Goal: Obtain resource: Download file/media

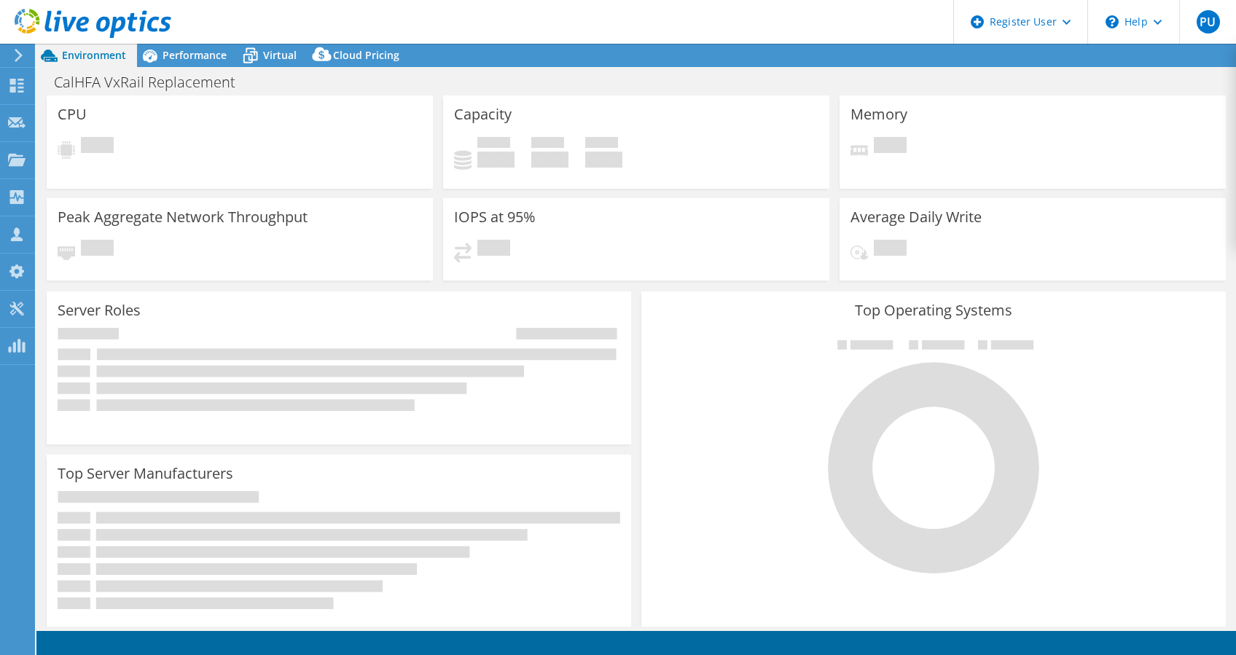
select select "USD"
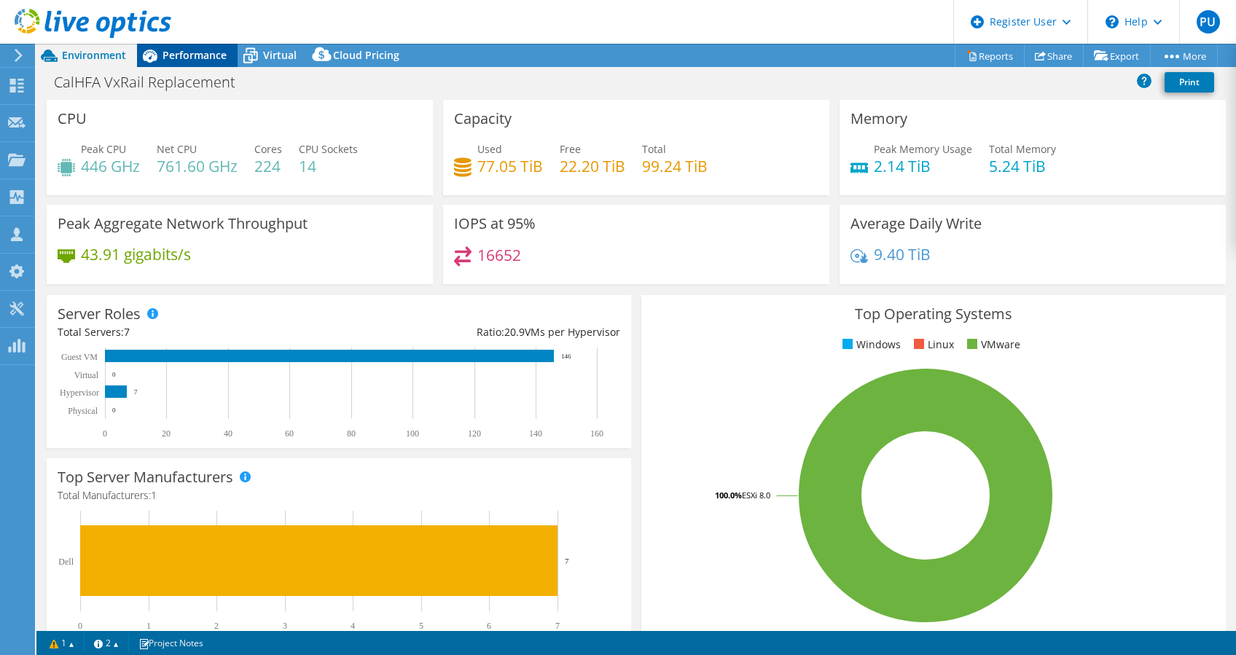
click at [216, 53] on span "Performance" at bounding box center [195, 55] width 64 height 14
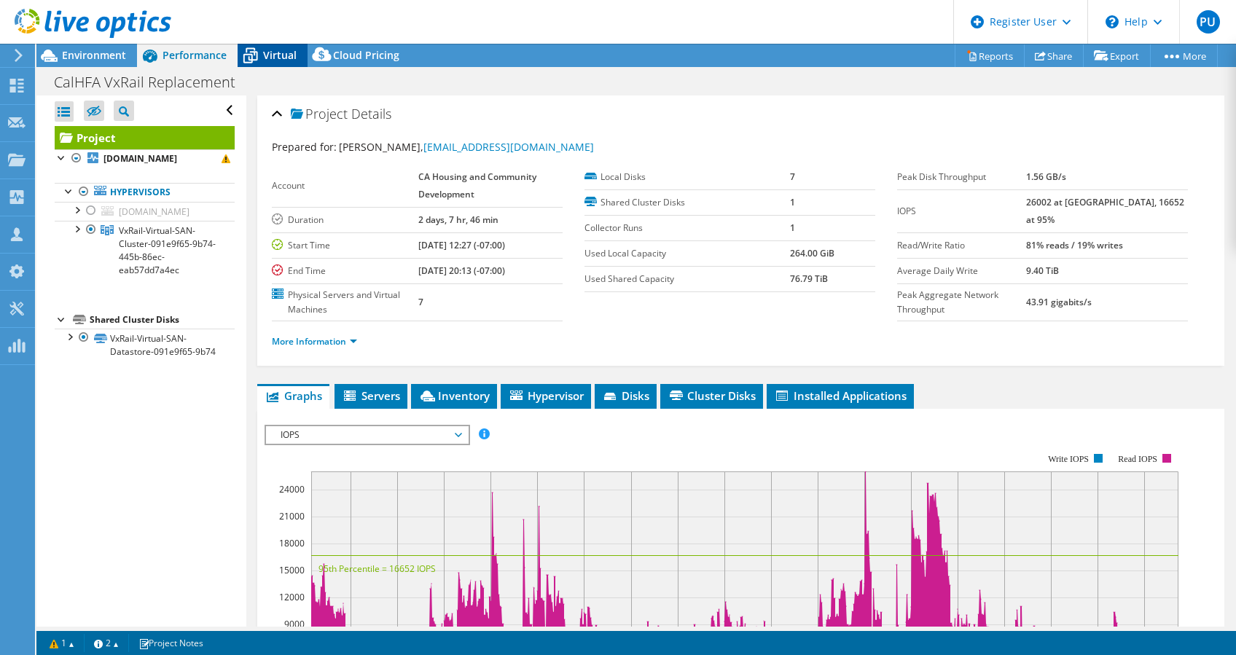
click at [271, 58] on span "Virtual" at bounding box center [280, 55] width 34 height 14
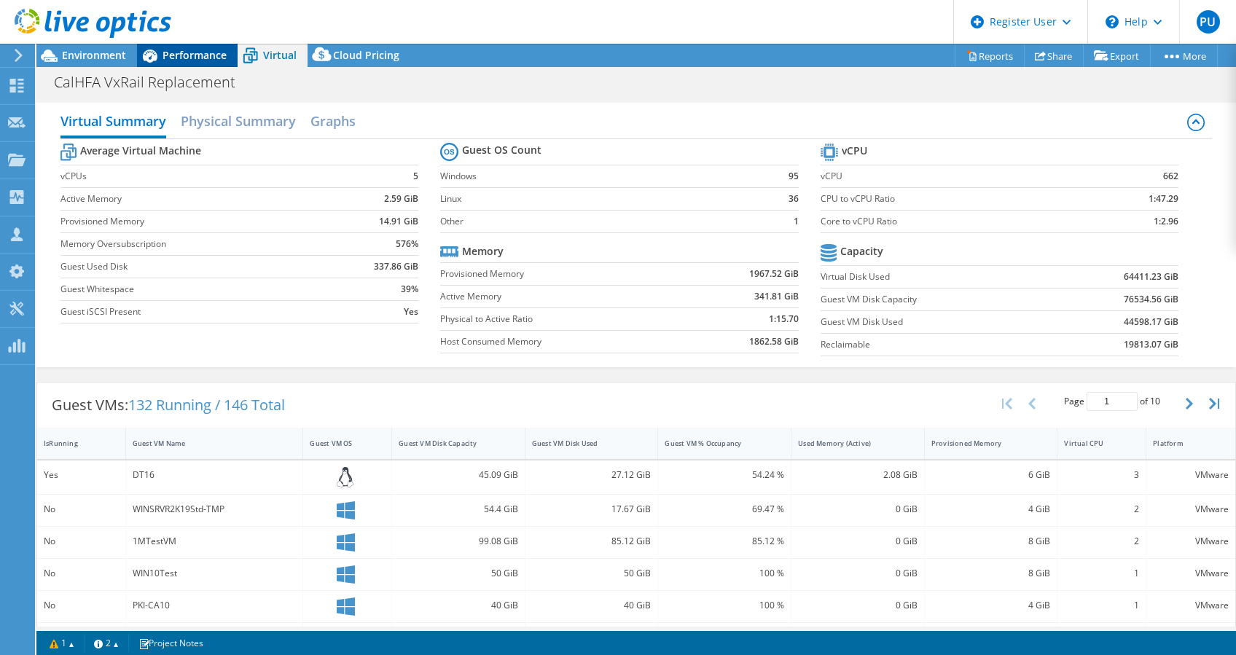
click at [192, 47] on div "Performance" at bounding box center [187, 55] width 101 height 23
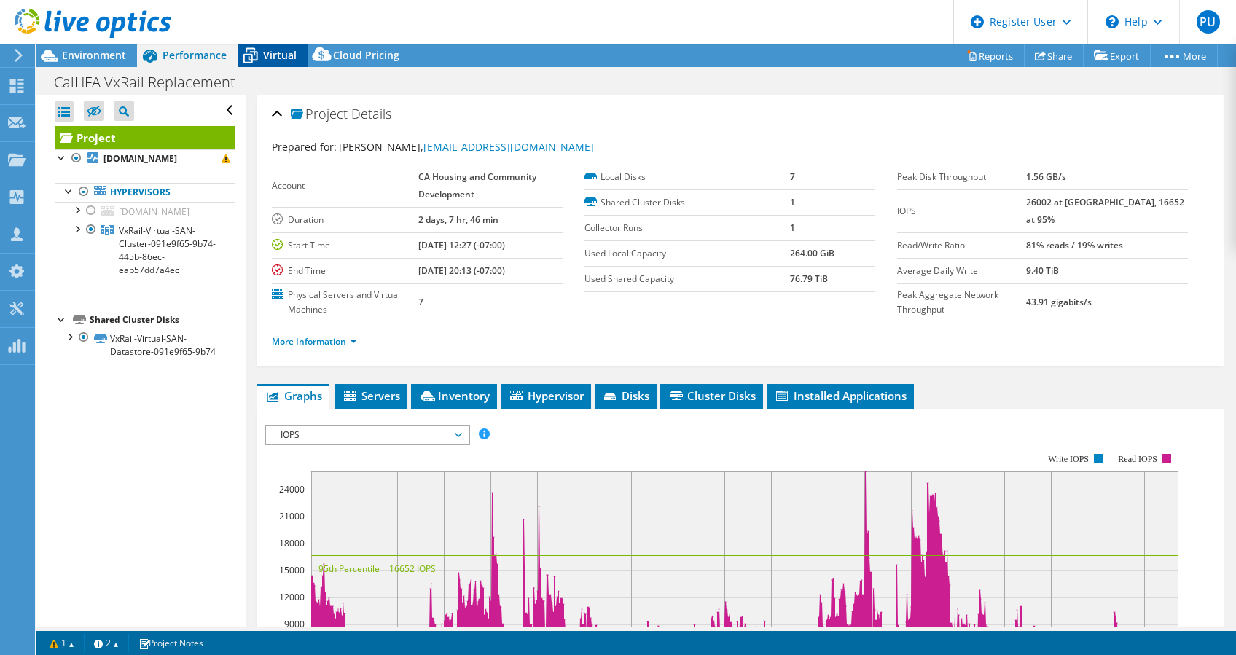
click at [243, 61] on icon at bounding box center [250, 57] width 15 height 12
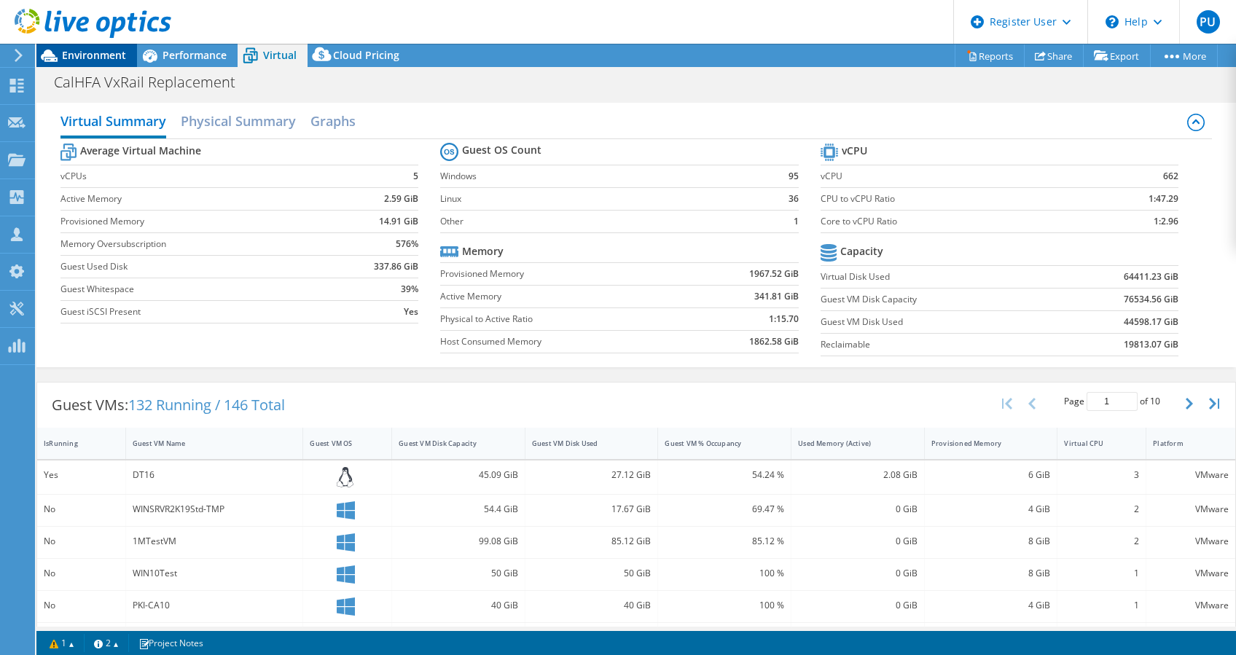
click at [113, 54] on span "Environment" at bounding box center [94, 55] width 64 height 14
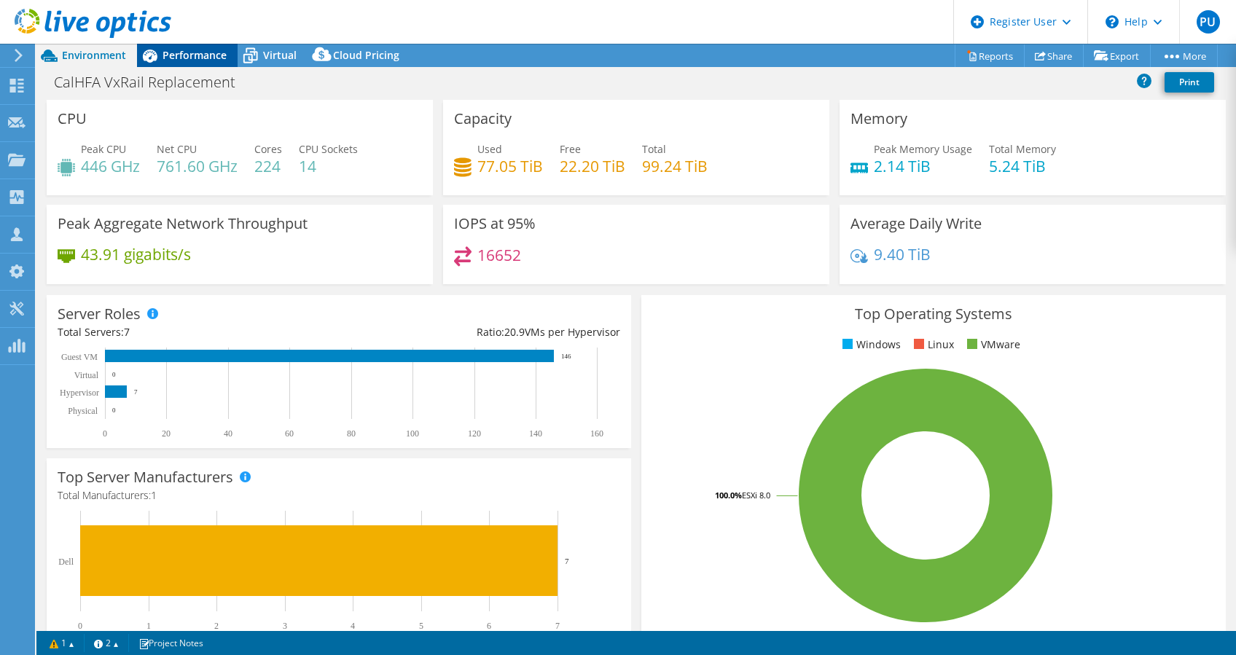
click at [195, 61] on span "Performance" at bounding box center [195, 55] width 64 height 14
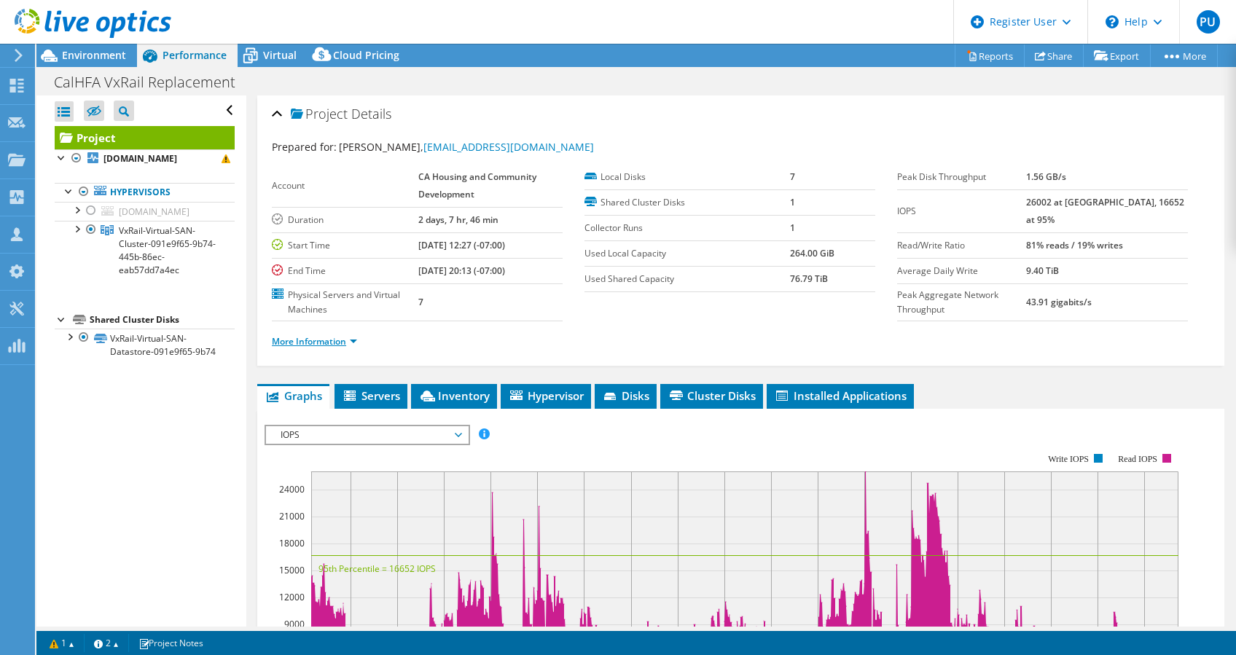
click at [330, 343] on link "More Information" at bounding box center [314, 341] width 85 height 12
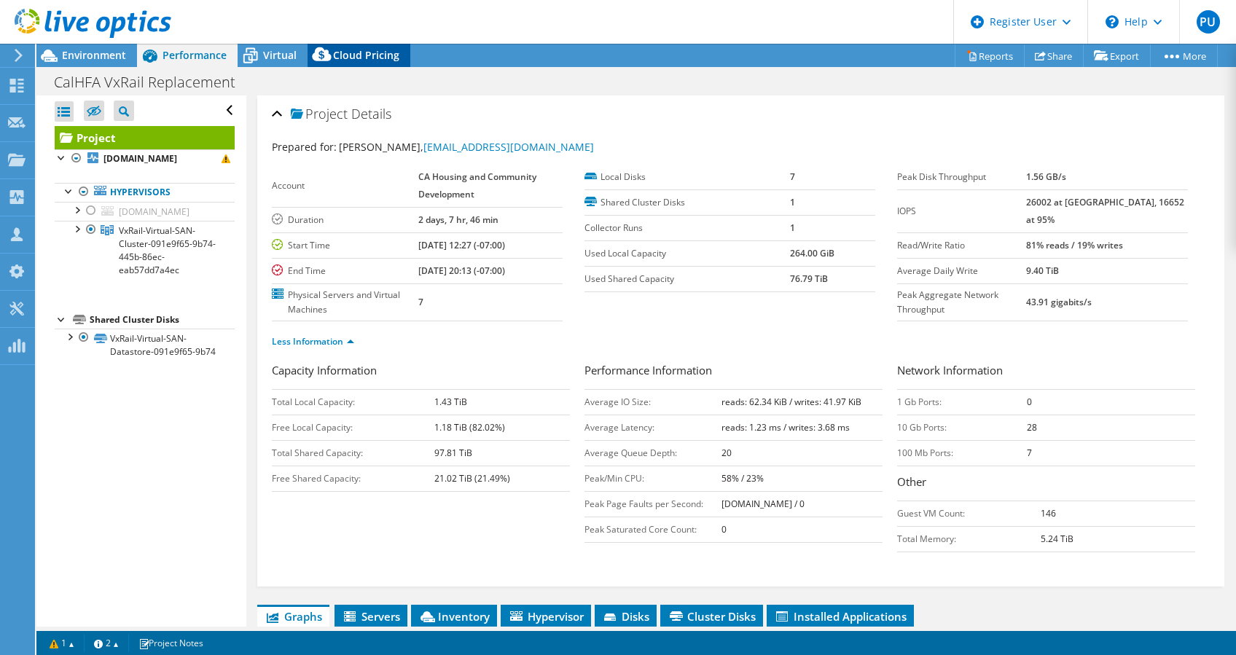
click at [274, 60] on span "Virtual" at bounding box center [280, 55] width 34 height 14
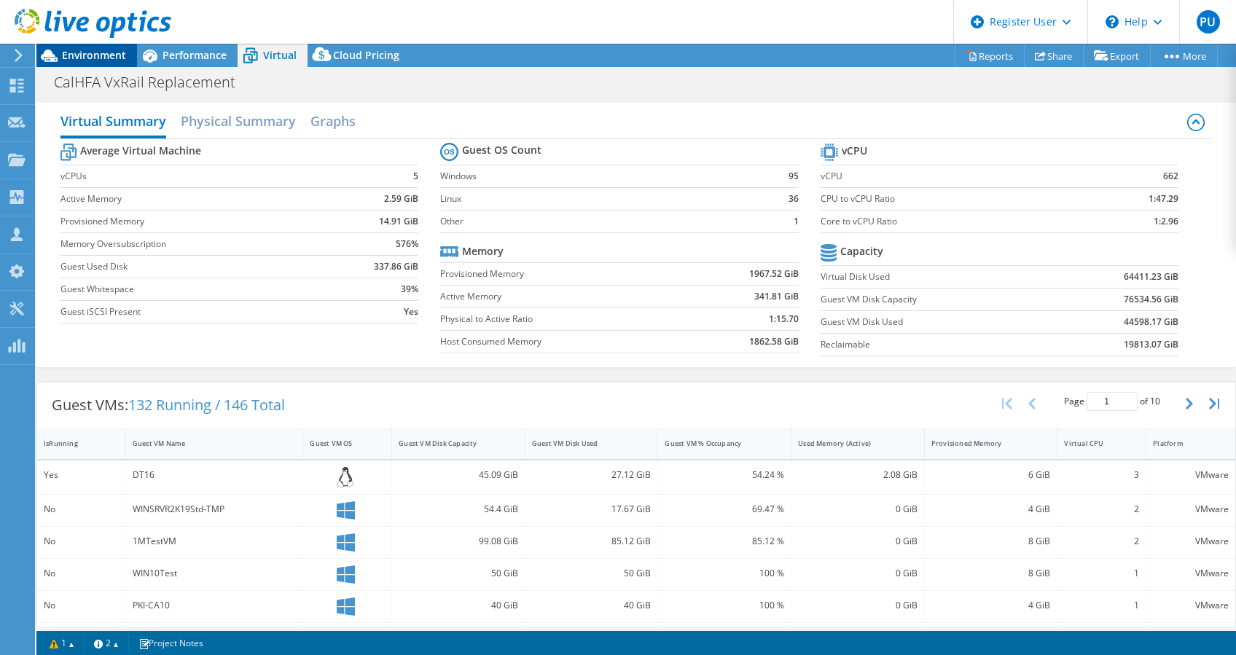
click at [96, 56] on span "Environment" at bounding box center [94, 55] width 64 height 14
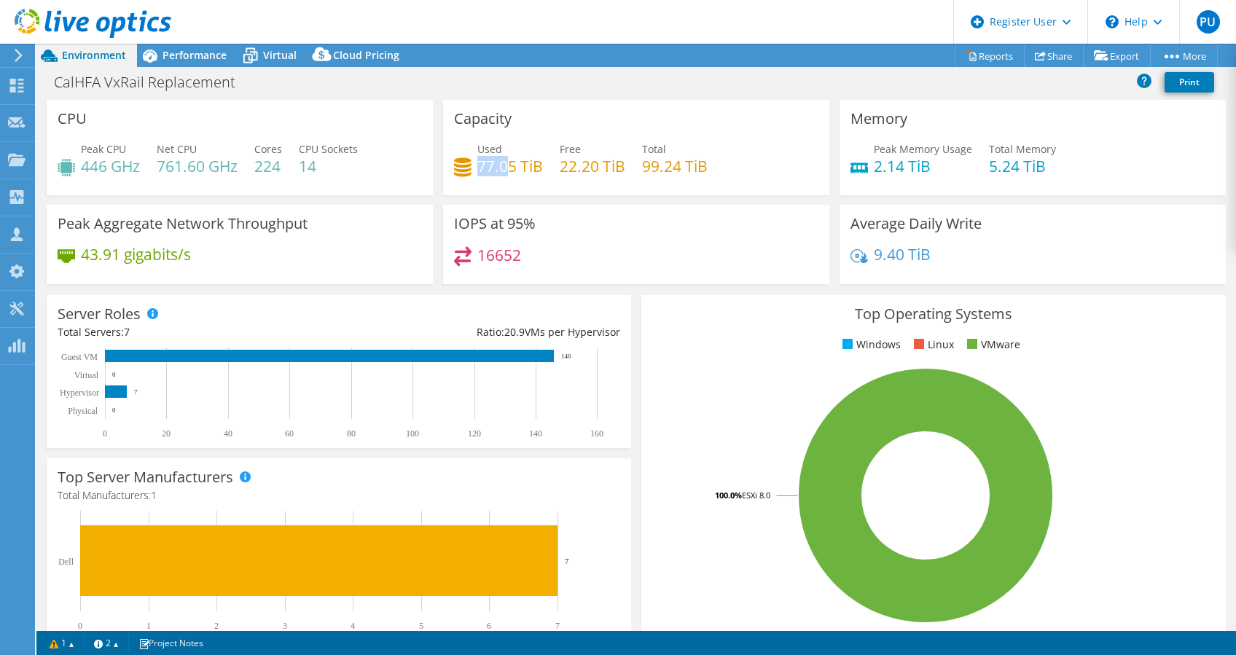
drag, startPoint x: 472, startPoint y: 169, endPoint x: 538, endPoint y: 144, distance: 70.1
click at [507, 163] on h4 "77.05 TiB" at bounding box center [510, 166] width 66 height 16
click at [206, 58] on span "Performance" at bounding box center [195, 55] width 64 height 14
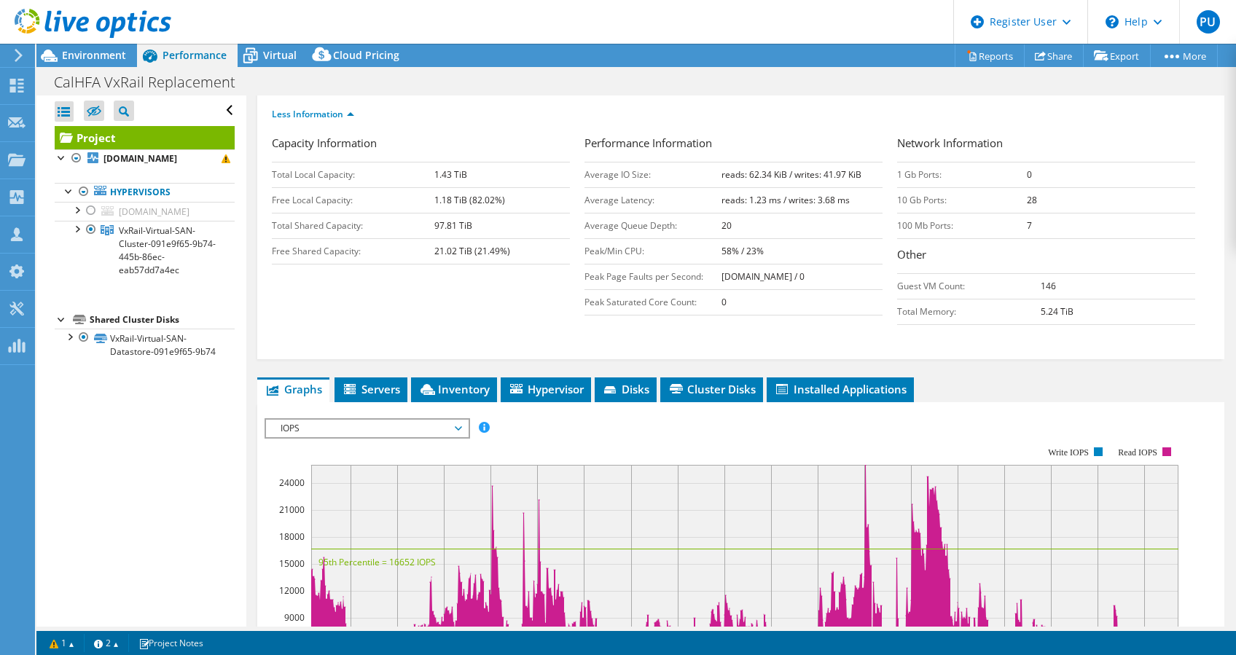
scroll to position [235, 0]
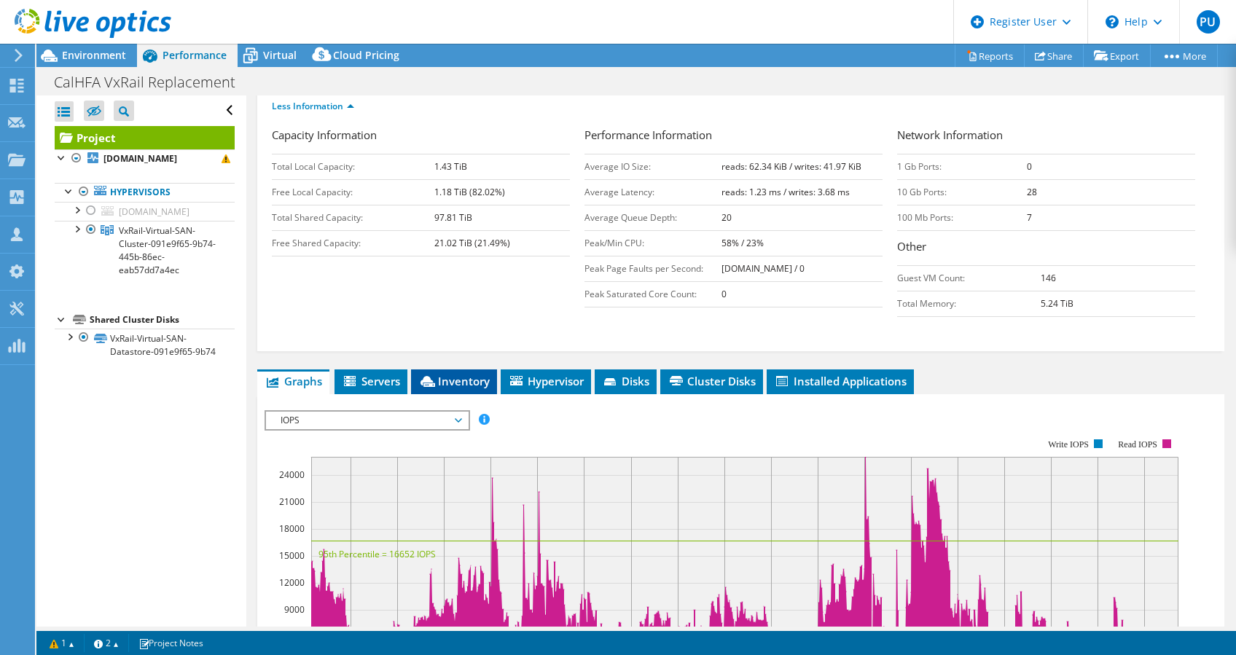
click at [480, 387] on li "Inventory" at bounding box center [454, 382] width 86 height 25
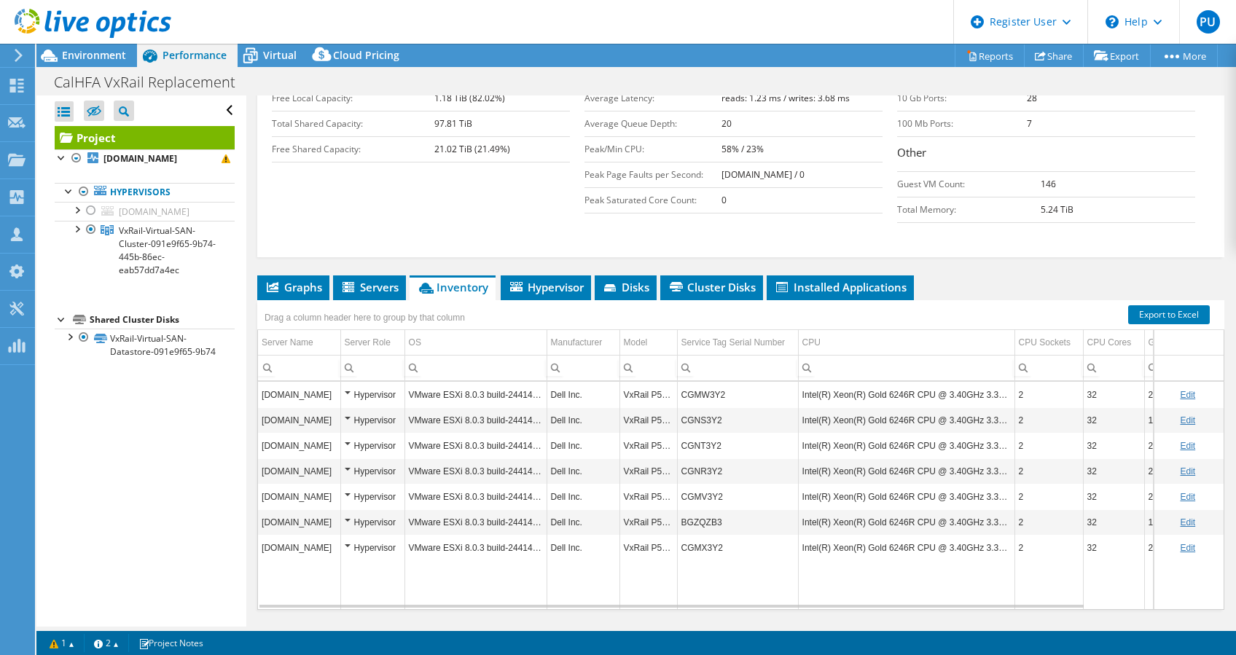
scroll to position [367, 0]
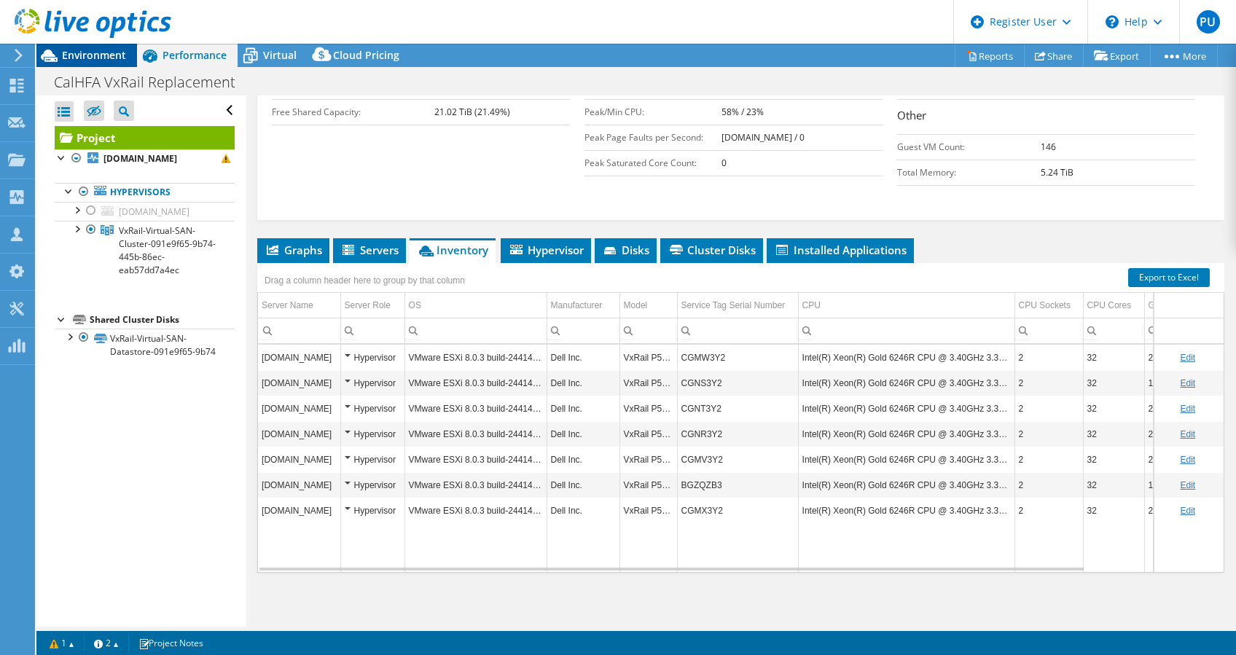
click at [79, 59] on span "Environment" at bounding box center [94, 55] width 64 height 14
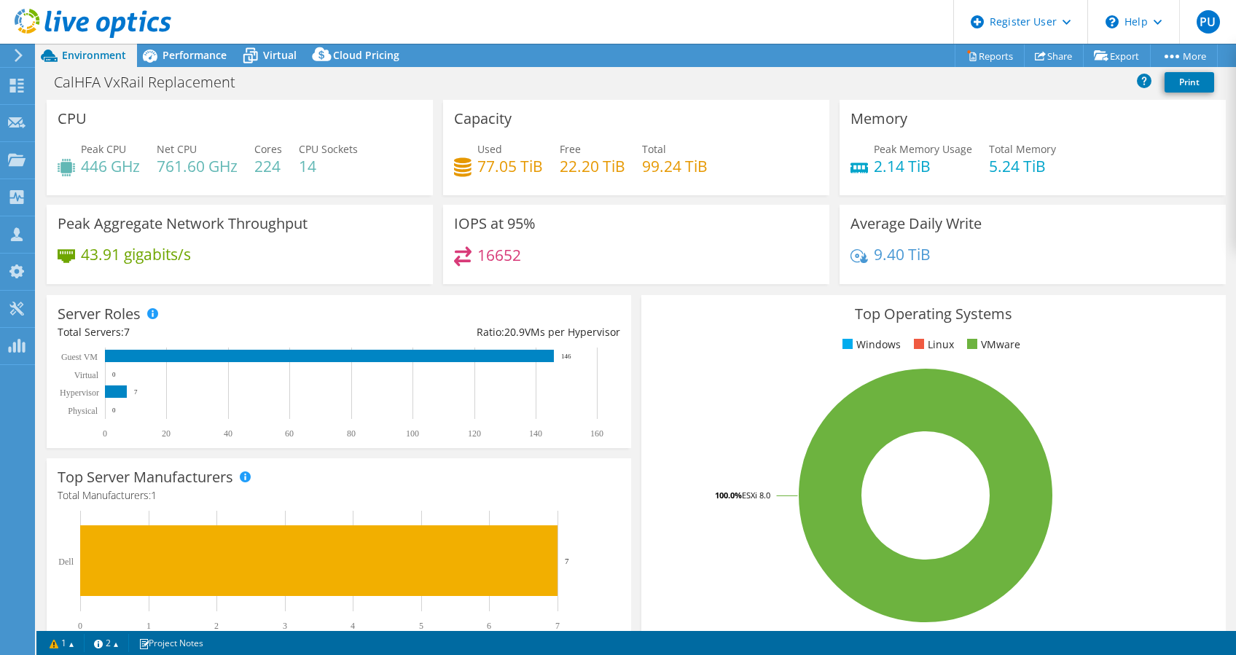
click at [518, 187] on div "Used 77.05 TiB Free 22.20 TiB Total 99.24 TiB" at bounding box center [636, 164] width 365 height 47
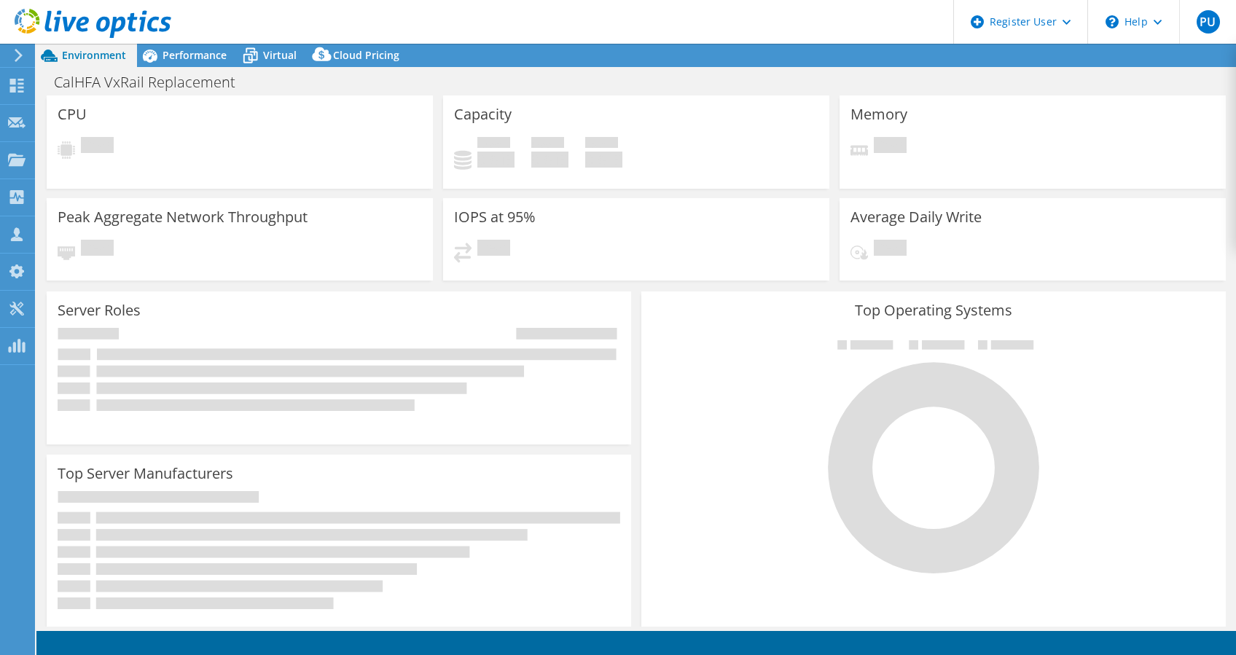
select select "SelectRegion"
select select "USD"
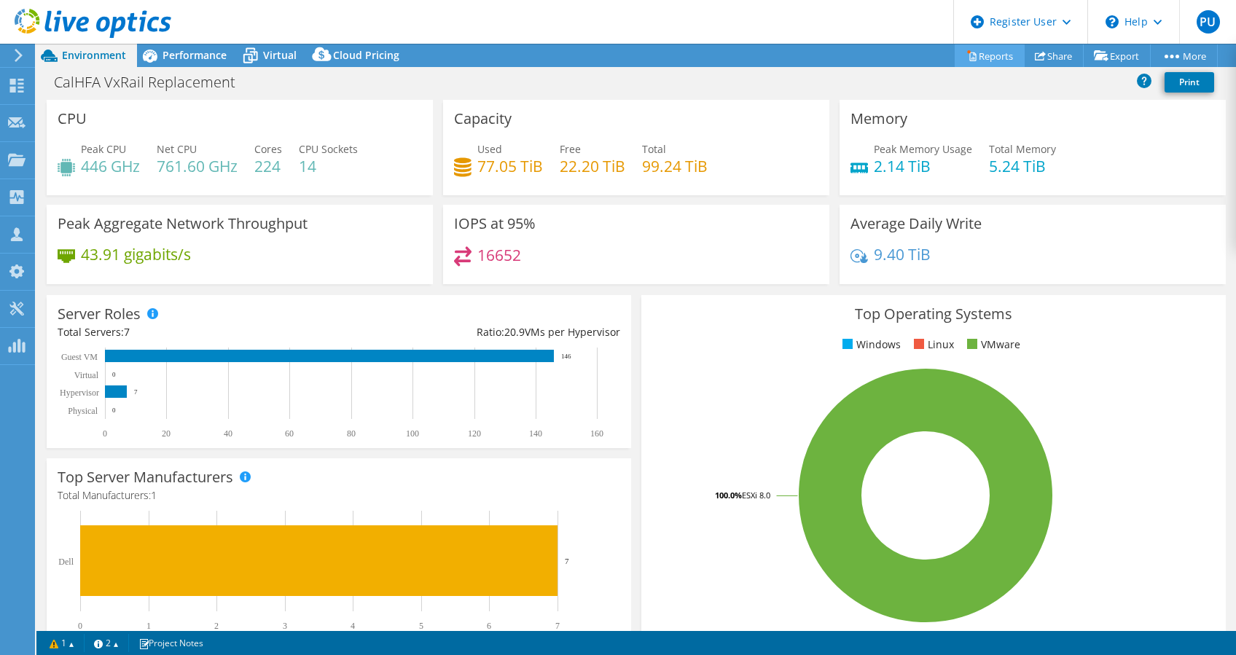
click at [980, 60] on link "Reports" at bounding box center [990, 55] width 70 height 23
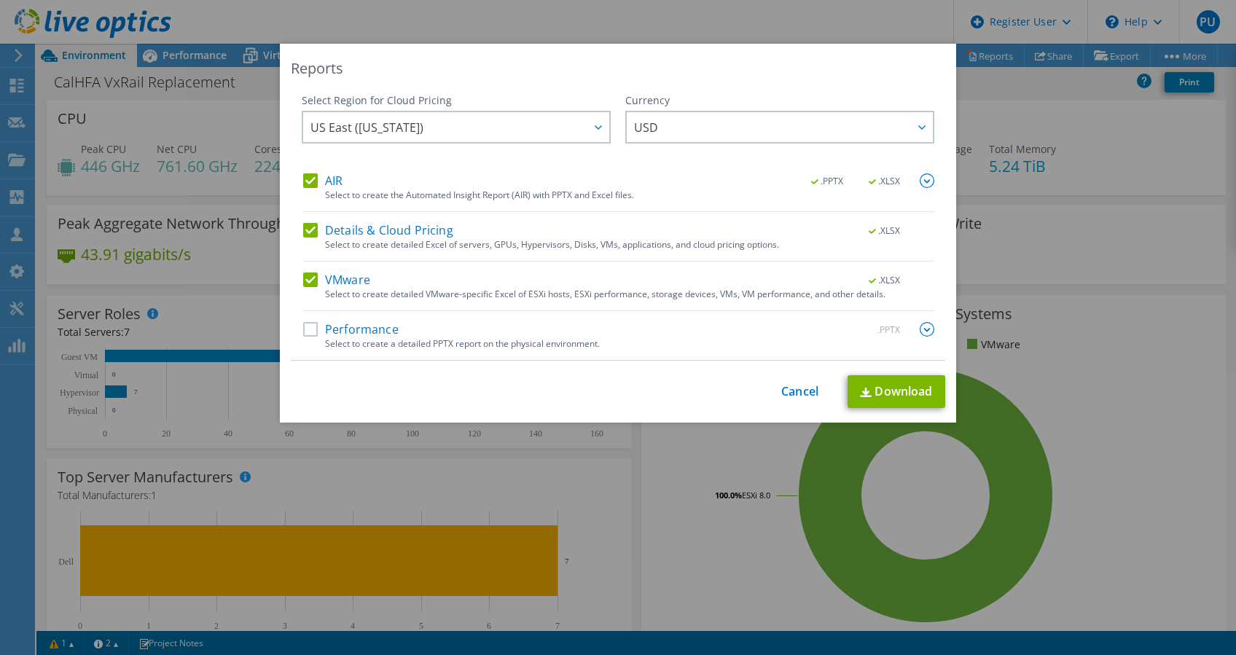
click at [378, 330] on label "Performance" at bounding box center [350, 329] width 95 height 15
click at [0, 0] on input "Performance" at bounding box center [0, 0] width 0 height 0
click at [907, 339] on div "Select to create a detailed PPTX report on the physical environment." at bounding box center [629, 344] width 609 height 10
click at [920, 338] on div at bounding box center [927, 330] width 15 height 16
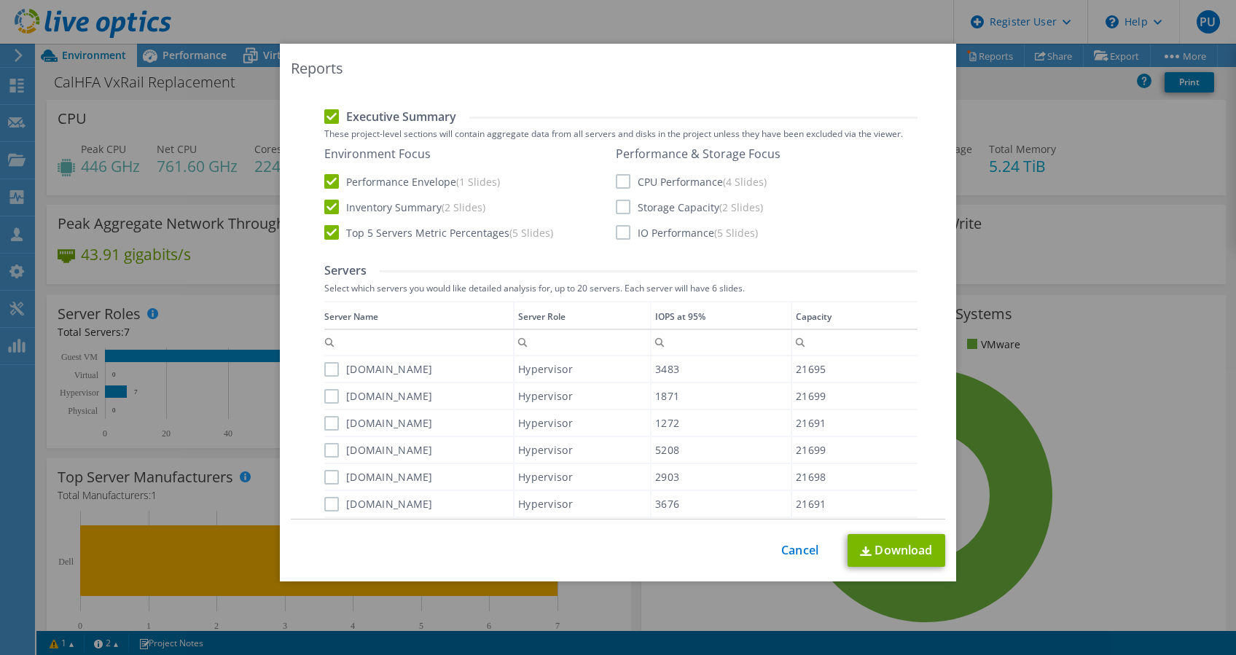
scroll to position [350, 0]
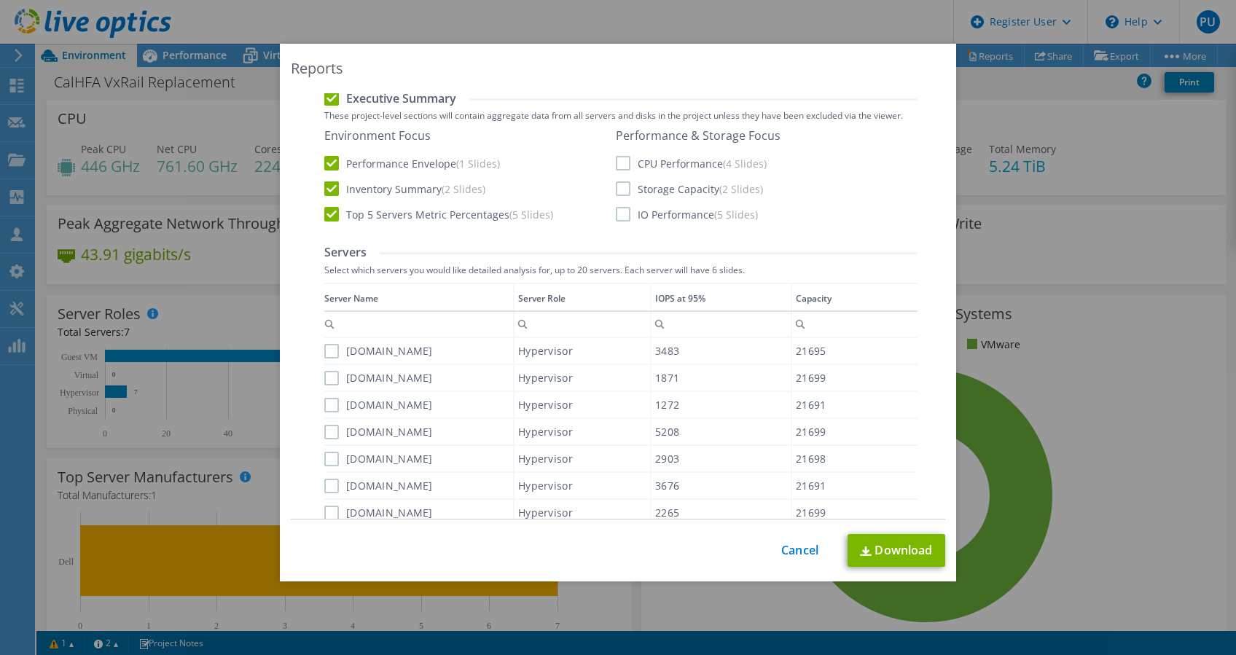
click at [642, 163] on label "CPU Performance (4 Slides)" at bounding box center [691, 163] width 151 height 15
click at [0, 0] on input "CPU Performance (4 Slides)" at bounding box center [0, 0] width 0 height 0
click at [630, 190] on label "Storage Capacity (2 Slides)" at bounding box center [689, 189] width 147 height 15
click at [0, 0] on input "Storage Capacity (2 Slides)" at bounding box center [0, 0] width 0 height 0
click at [645, 222] on label "IO Performance (5 Slides)" at bounding box center [687, 214] width 142 height 15
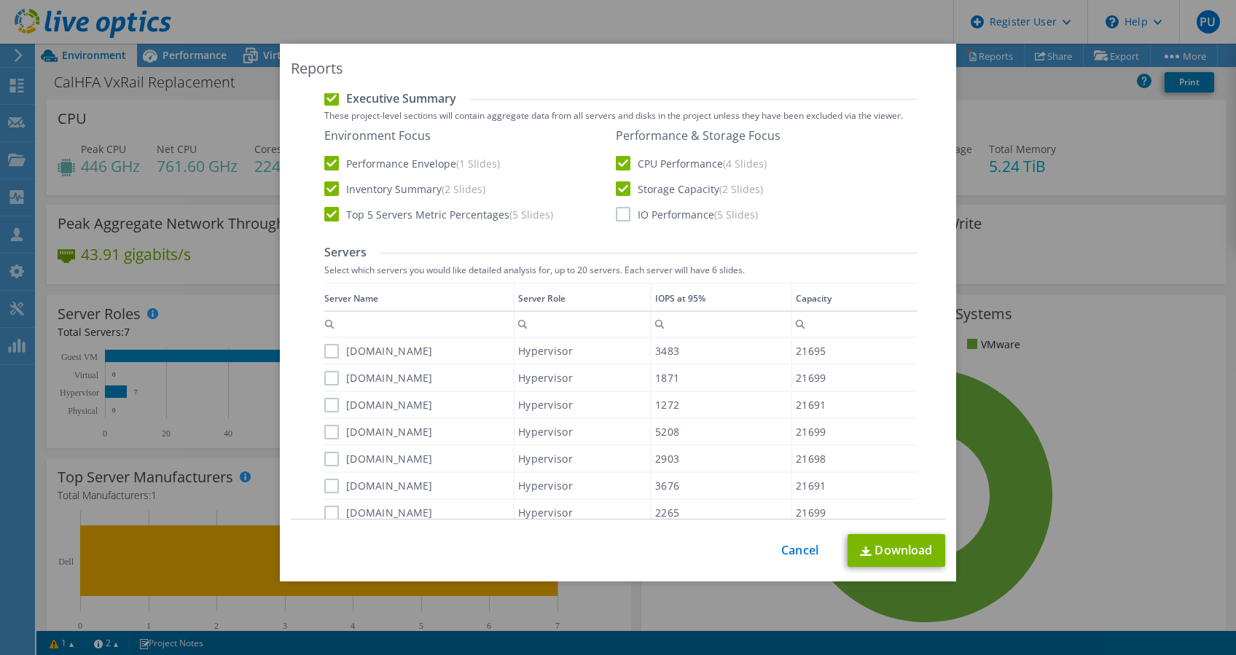
click at [0, 0] on input "IO Performance (5 Slides)" at bounding box center [0, 0] width 0 height 0
click at [898, 559] on link "Download" at bounding box center [897, 550] width 98 height 33
click at [1025, 167] on div "Reports Select Region for Cloud Pricing Asia Pacific ([GEOGRAPHIC_DATA]) [GEOGR…" at bounding box center [618, 328] width 1236 height 568
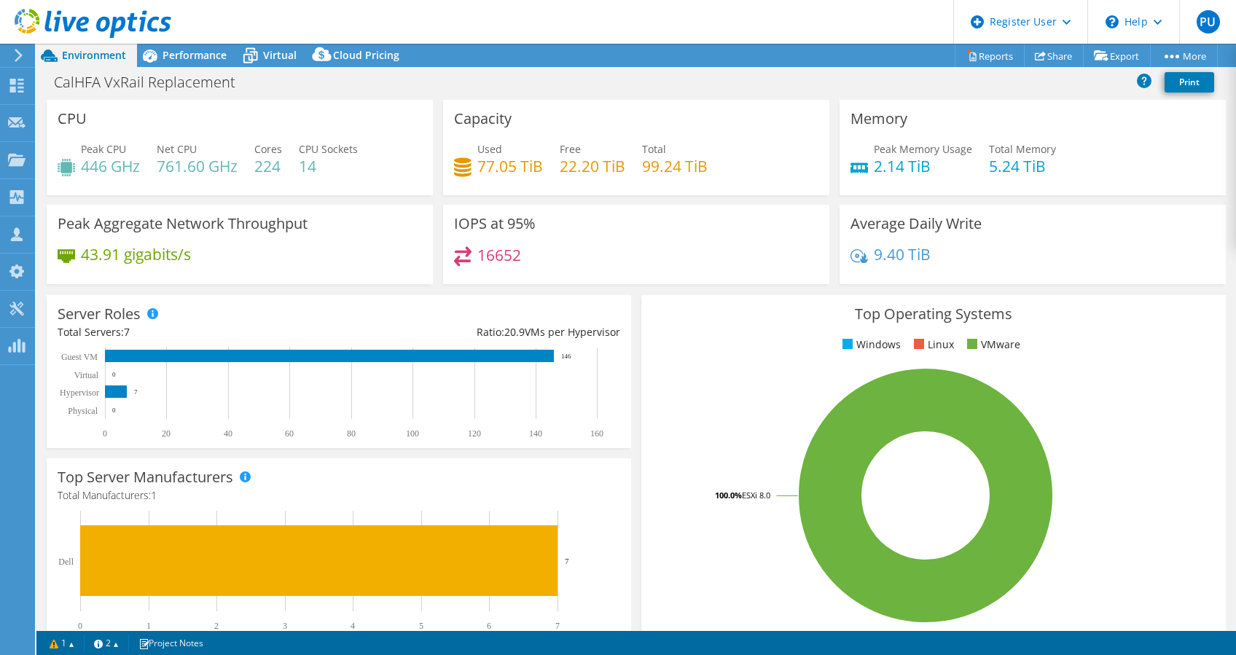
click at [495, 202] on div "Capacity Used 77.05 TiB Free 22.20 TiB Total 99.24 TiB" at bounding box center [636, 152] width 397 height 105
click at [217, 50] on span "Performance" at bounding box center [195, 55] width 64 height 14
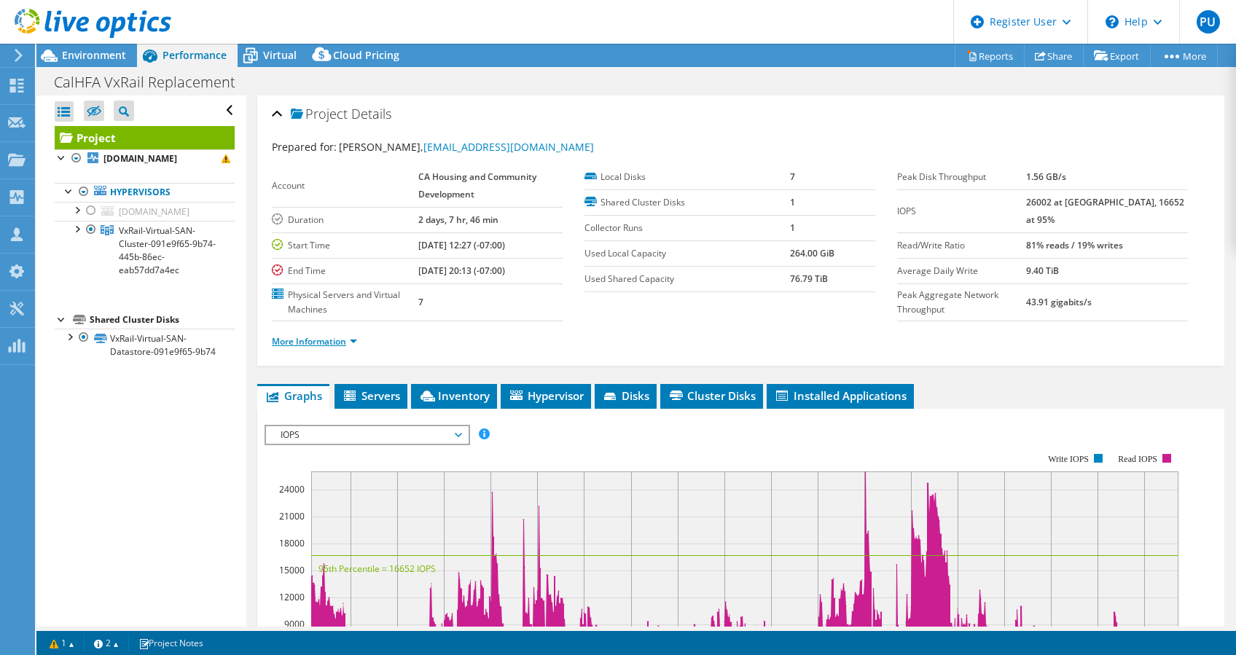
click at [328, 340] on link "More Information" at bounding box center [314, 341] width 85 height 12
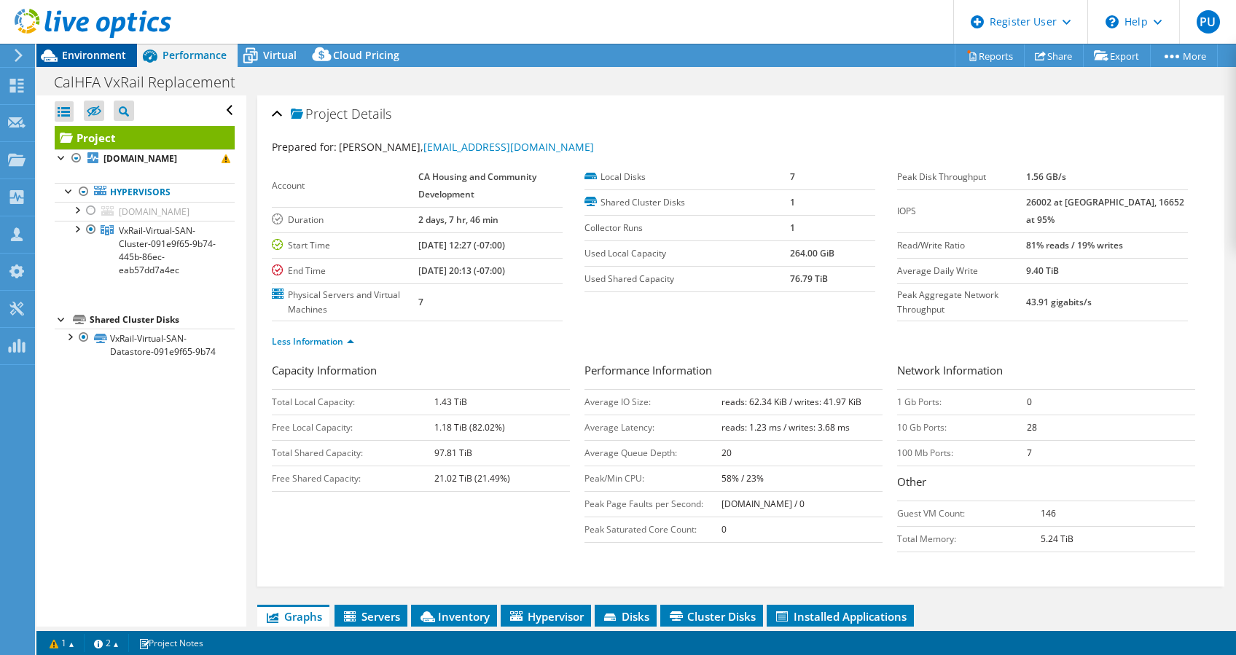
click at [112, 54] on span "Environment" at bounding box center [94, 55] width 64 height 14
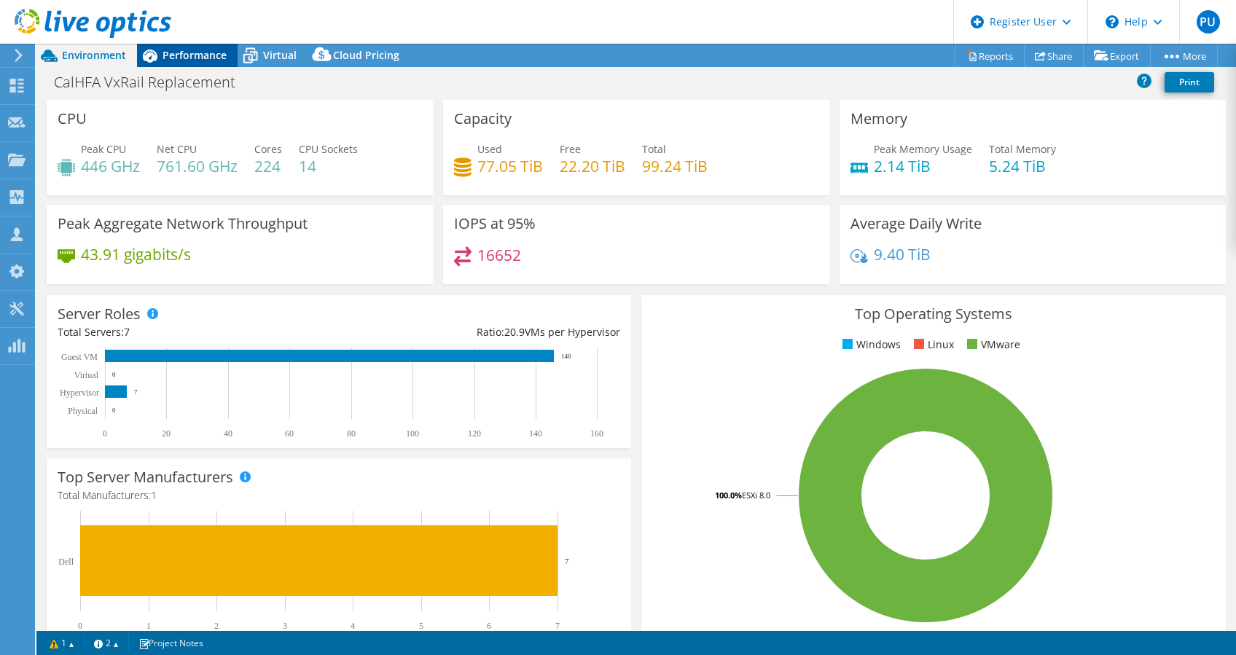
click at [198, 53] on span "Performance" at bounding box center [195, 55] width 64 height 14
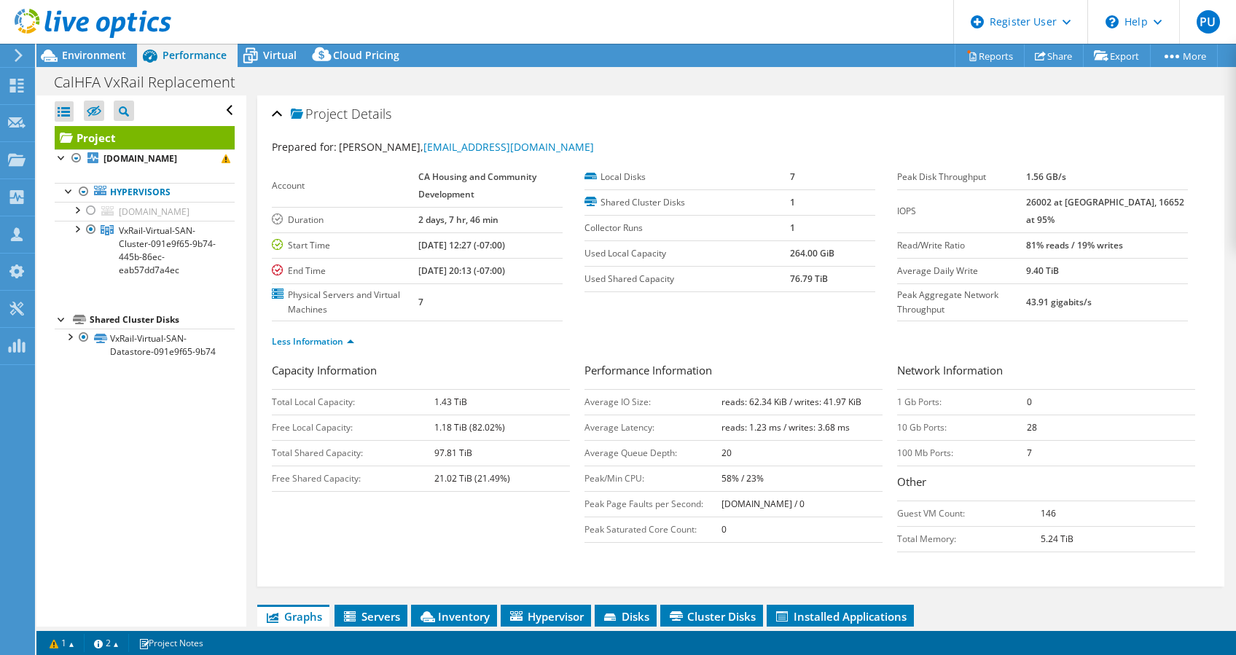
click at [289, 105] on h2 "Project Details" at bounding box center [332, 113] width 120 height 29
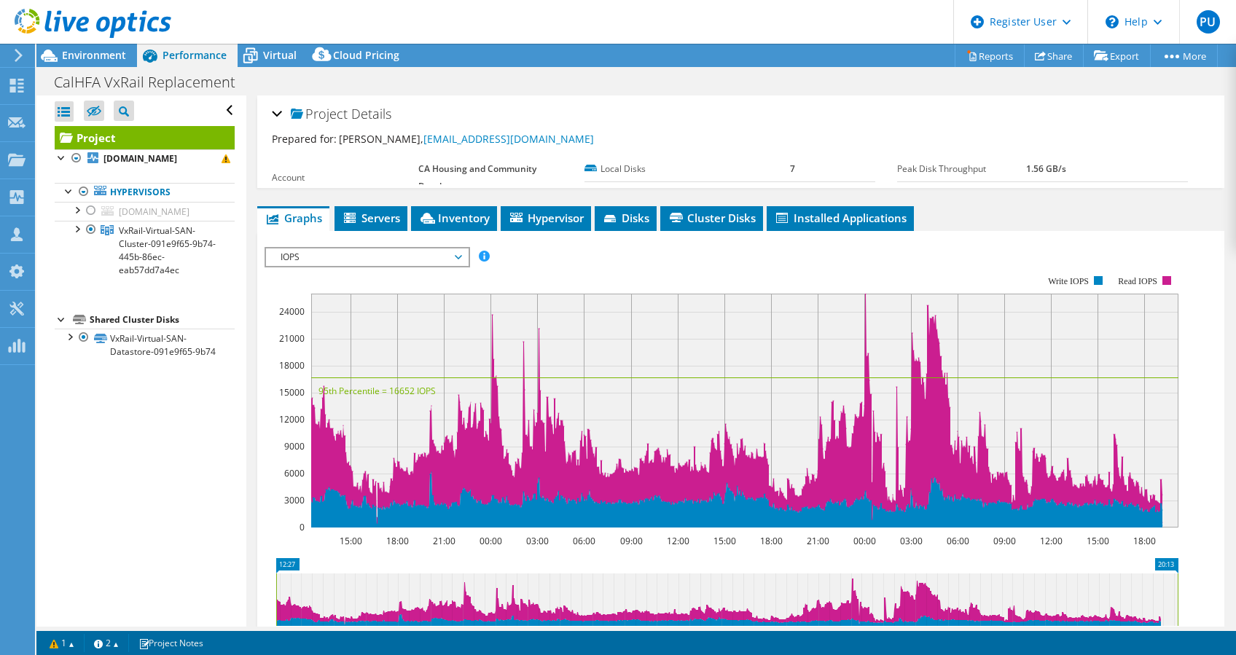
click at [289, 105] on h2 "Project Details" at bounding box center [332, 113] width 120 height 29
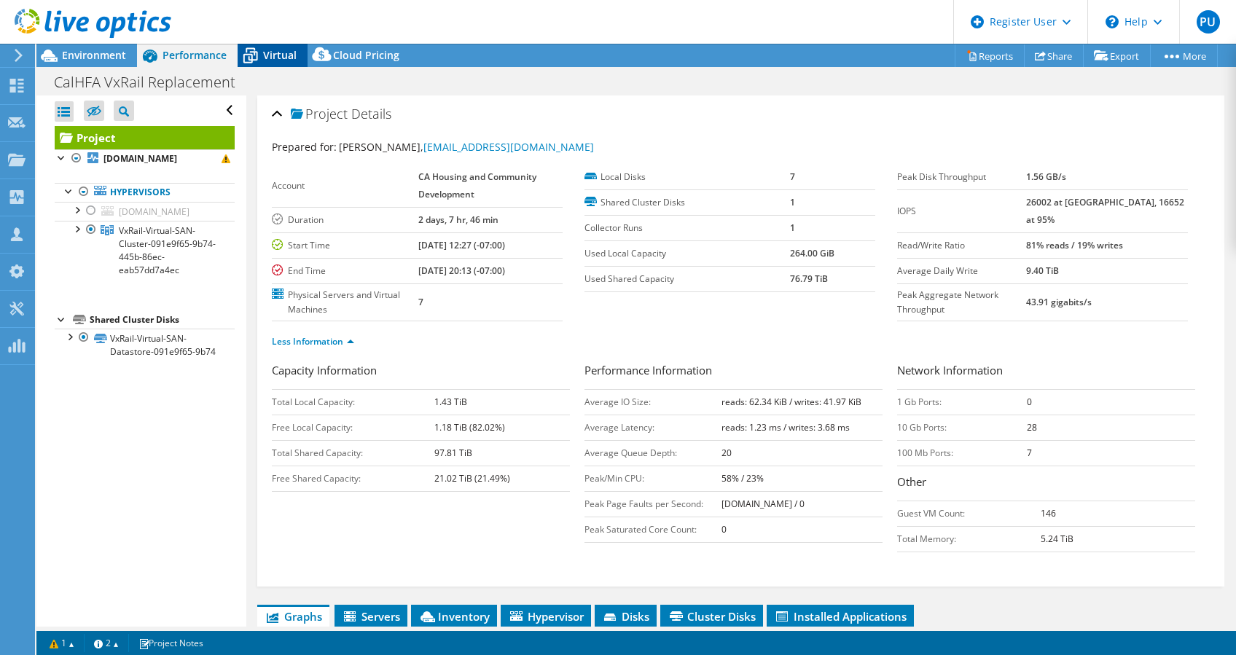
drag, startPoint x: 290, startPoint y: 105, endPoint x: 266, endPoint y: 61, distance: 49.9
click at [266, 61] on span "Virtual" at bounding box center [280, 55] width 34 height 14
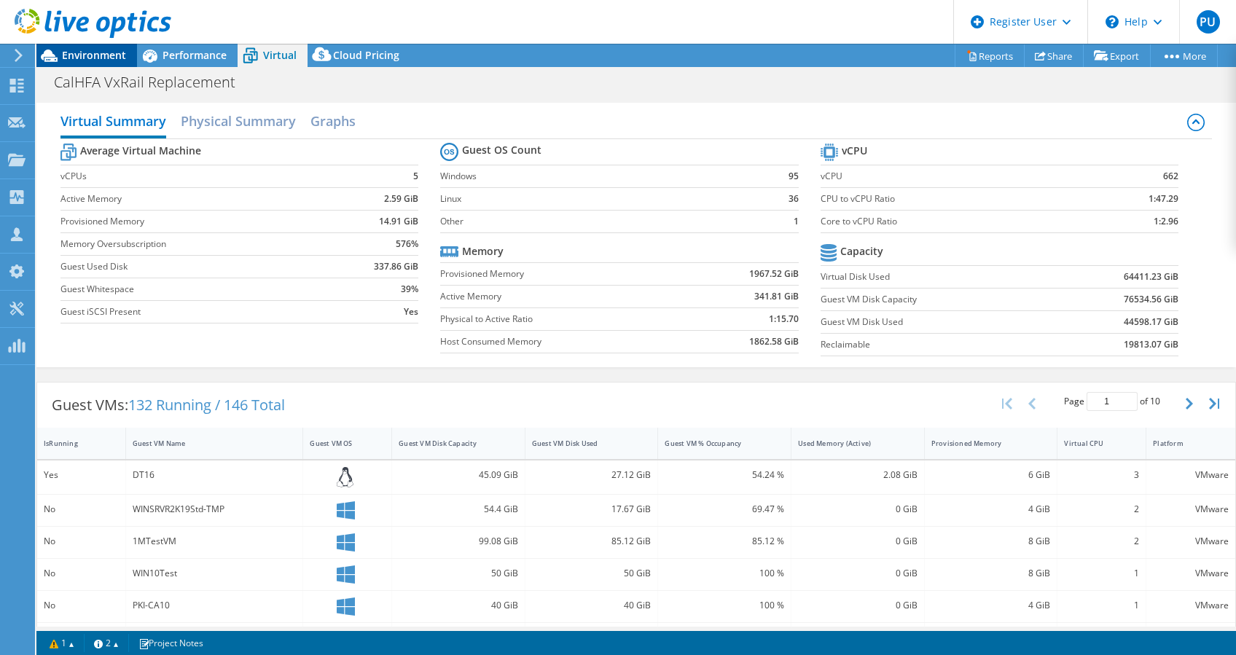
click at [122, 54] on span "Environment" at bounding box center [94, 55] width 64 height 14
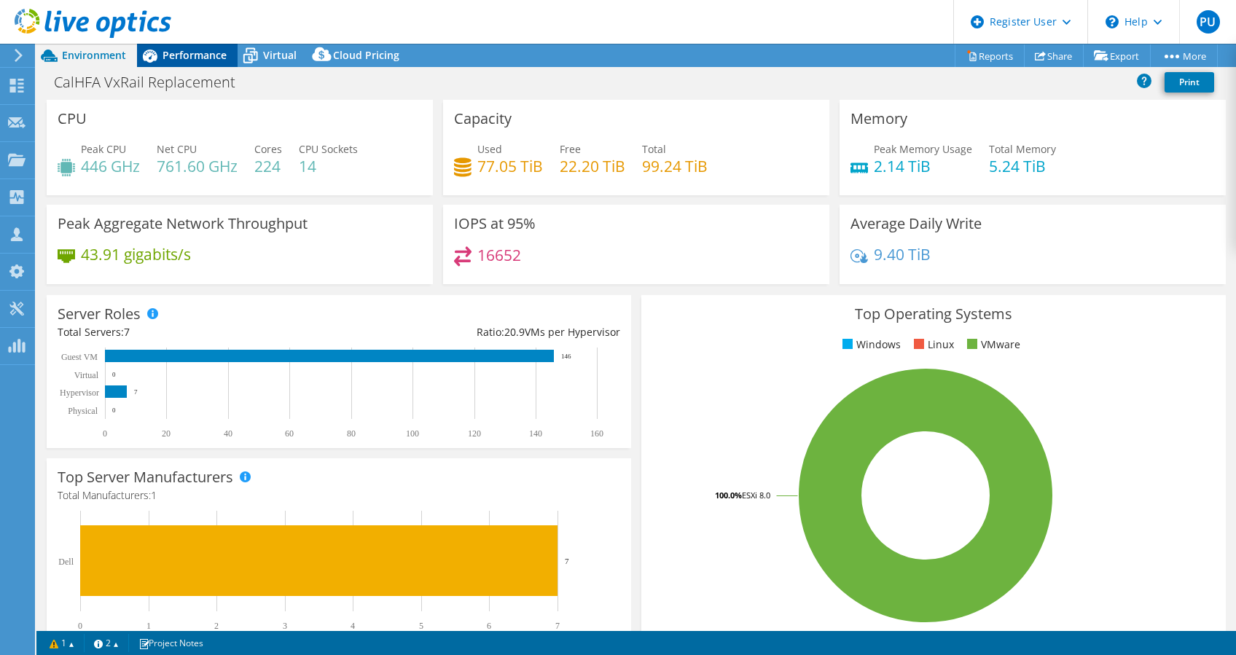
click at [169, 51] on span "Performance" at bounding box center [195, 55] width 64 height 14
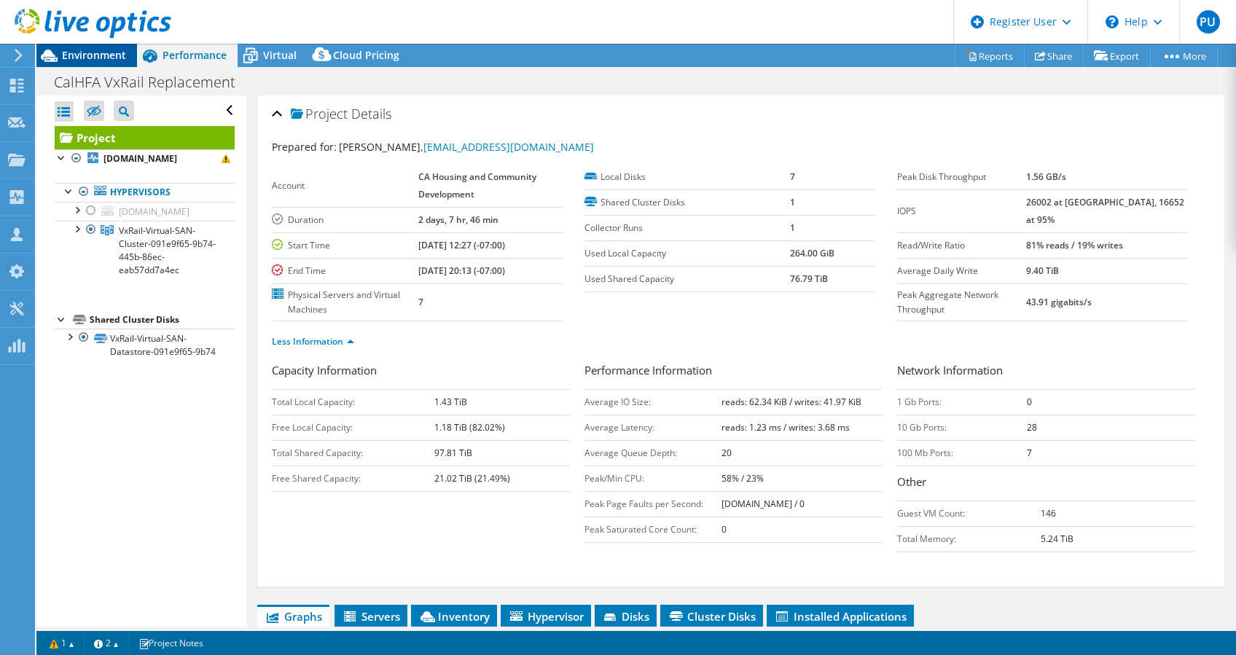
click at [104, 55] on span "Environment" at bounding box center [94, 55] width 64 height 14
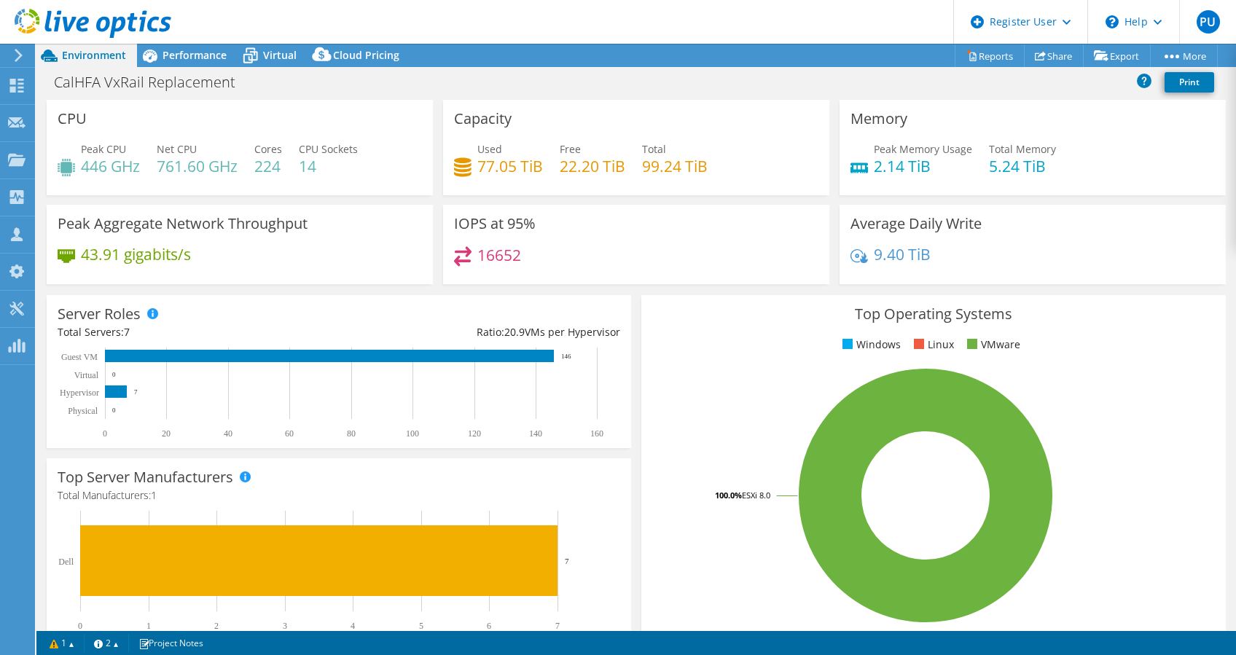
click at [273, 168] on h4 "224" at bounding box center [268, 166] width 28 height 16
drag, startPoint x: 114, startPoint y: 169, endPoint x: 74, endPoint y: 167, distance: 40.2
click at [74, 167] on div "Peak CPU 446 GHz" at bounding box center [99, 157] width 82 height 33
drag, startPoint x: 74, startPoint y: 167, endPoint x: 136, endPoint y: 174, distance: 62.3
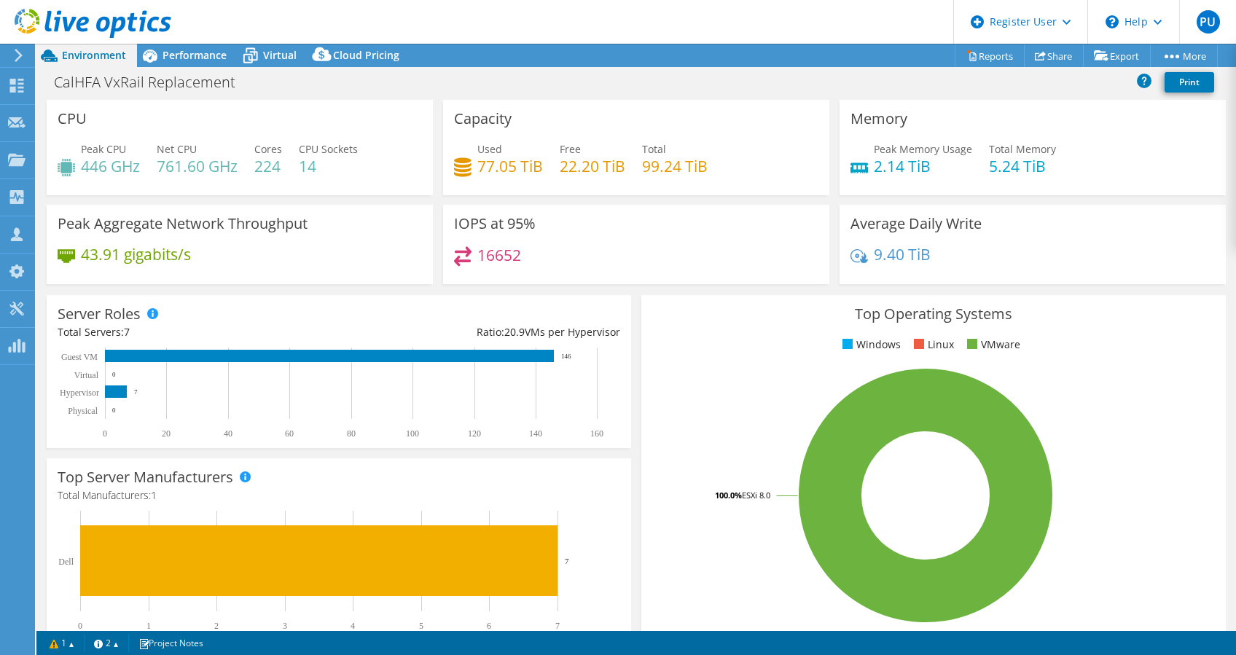
click at [136, 174] on h4 "446 GHz" at bounding box center [110, 166] width 59 height 16
drag, startPoint x: 261, startPoint y: 169, endPoint x: 289, endPoint y: 169, distance: 28.4
click at [289, 169] on div "Peak CPU 446 GHz Net CPU 761.60 GHz Cores 224 CPU Sockets 14" at bounding box center [240, 164] width 365 height 47
click at [187, 159] on h4 "761.60 GHz" at bounding box center [197, 166] width 81 height 16
drag, startPoint x: 158, startPoint y: 160, endPoint x: 222, endPoint y: 152, distance: 63.9
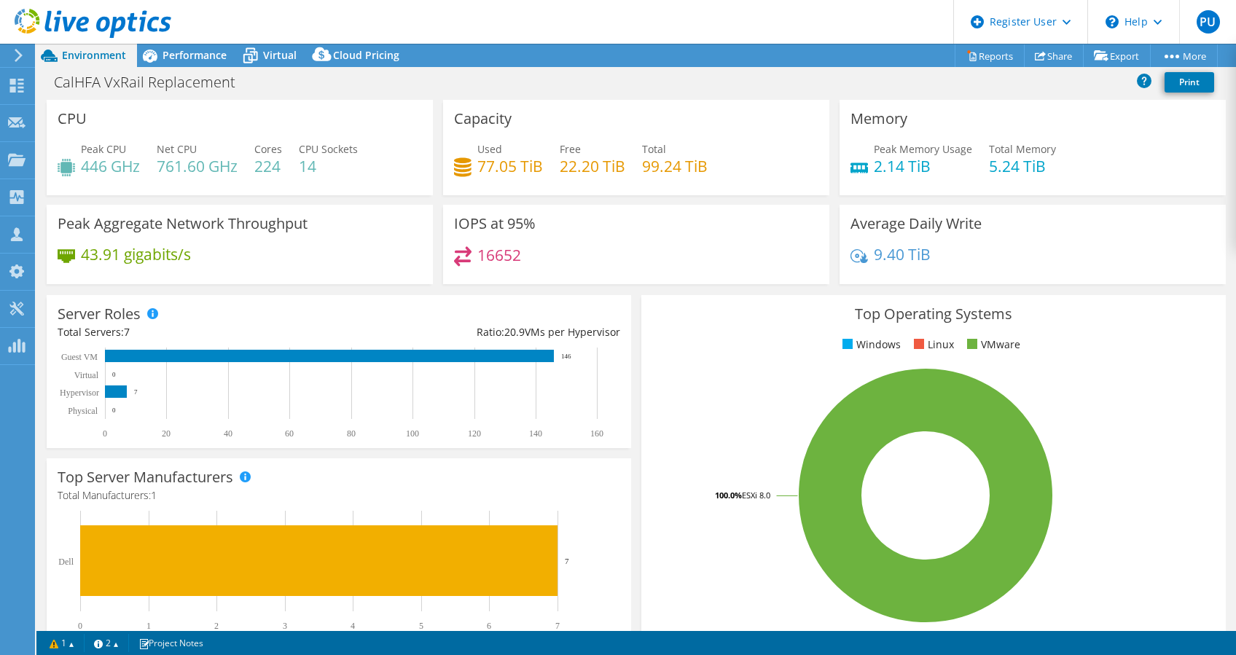
click at [222, 152] on div "Net CPU 761.60 GHz" at bounding box center [197, 157] width 81 height 33
drag, startPoint x: 260, startPoint y: 169, endPoint x: 271, endPoint y: 171, distance: 11.8
click at [271, 171] on h4 "224" at bounding box center [268, 166] width 28 height 16
drag, startPoint x: 271, startPoint y: 171, endPoint x: 338, endPoint y: 214, distance: 79.7
click at [334, 225] on div "Peak Aggregate Network Throughput 43.91 gigabits/s" at bounding box center [240, 244] width 386 height 79
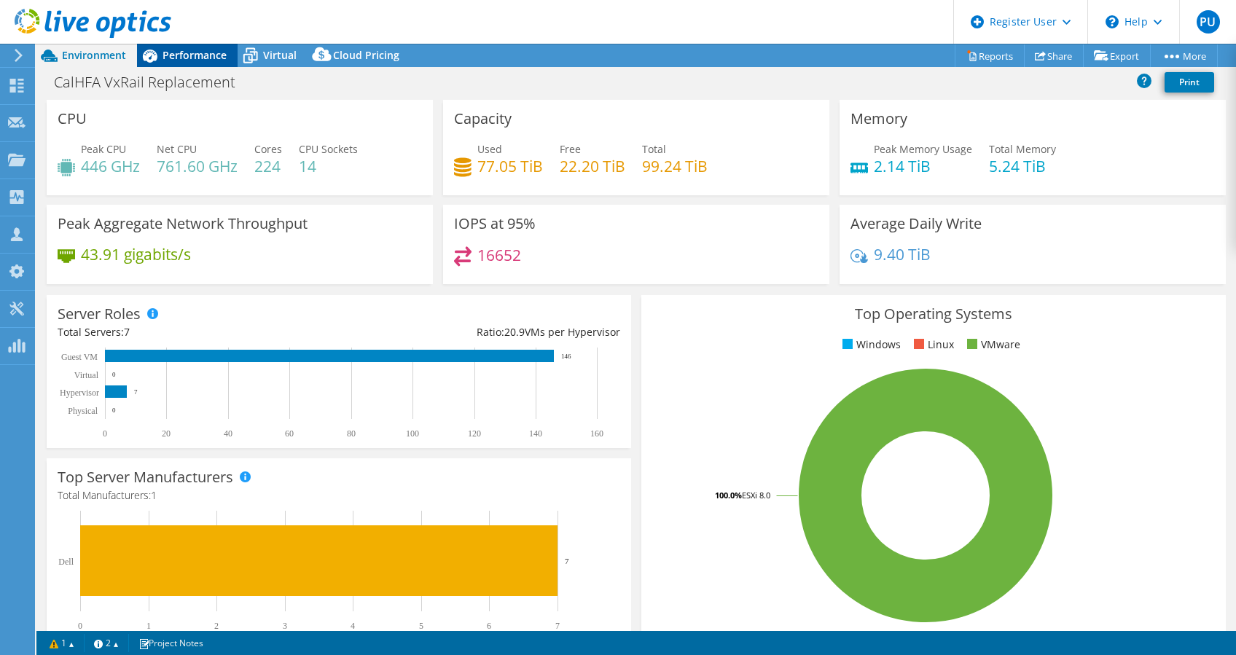
click at [203, 48] on span "Performance" at bounding box center [195, 55] width 64 height 14
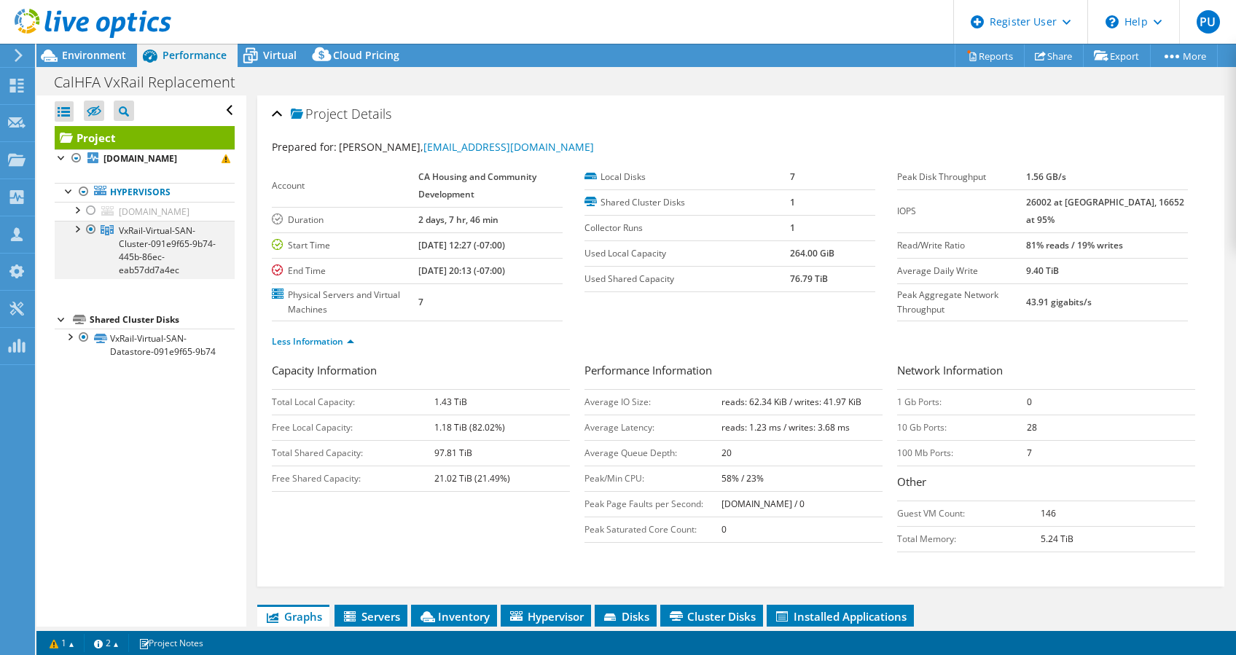
drag, startPoint x: 74, startPoint y: 229, endPoint x: 95, endPoint y: 222, distance: 22.4
click at [74, 229] on div at bounding box center [76, 228] width 15 height 15
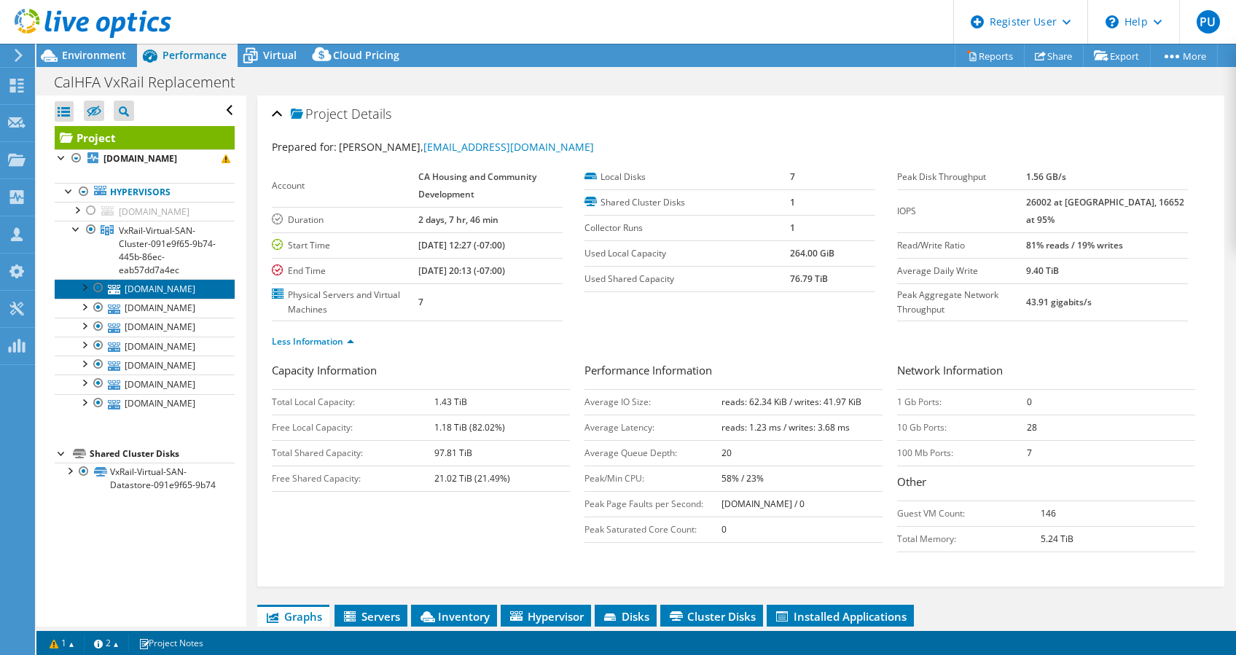
click at [170, 280] on link "[DOMAIN_NAME]" at bounding box center [145, 288] width 180 height 19
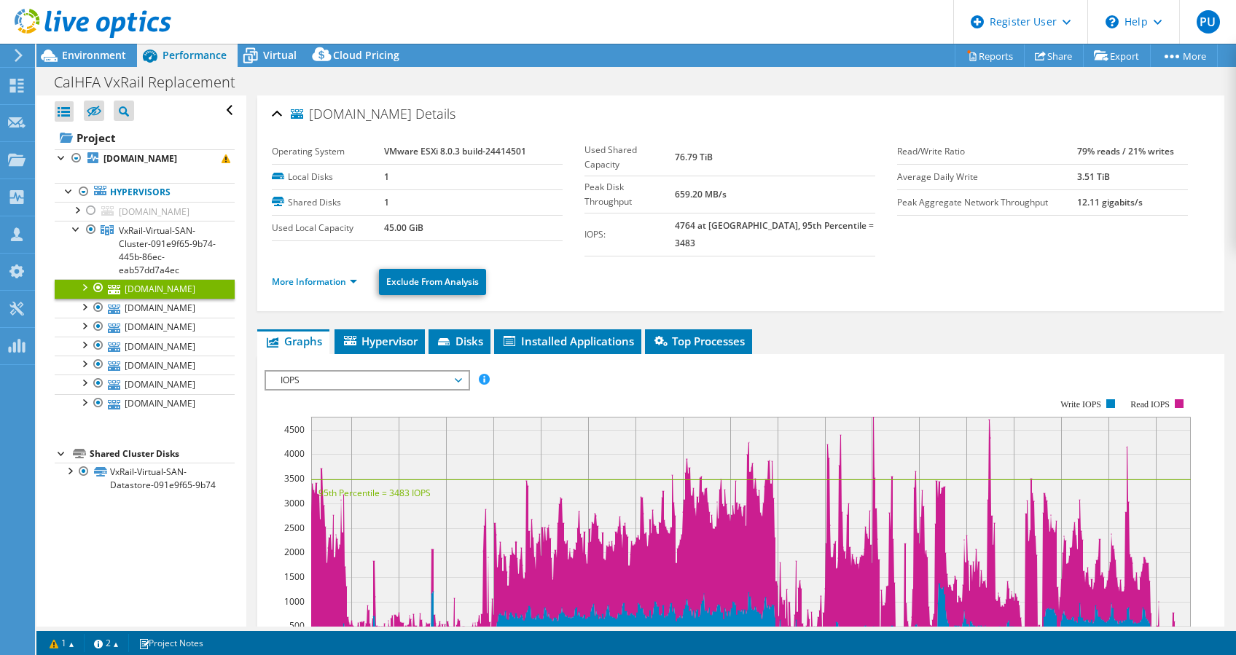
click at [313, 265] on ul "More Information Exclude From Analysis" at bounding box center [741, 280] width 938 height 30
click at [317, 276] on link "More Information" at bounding box center [314, 282] width 85 height 12
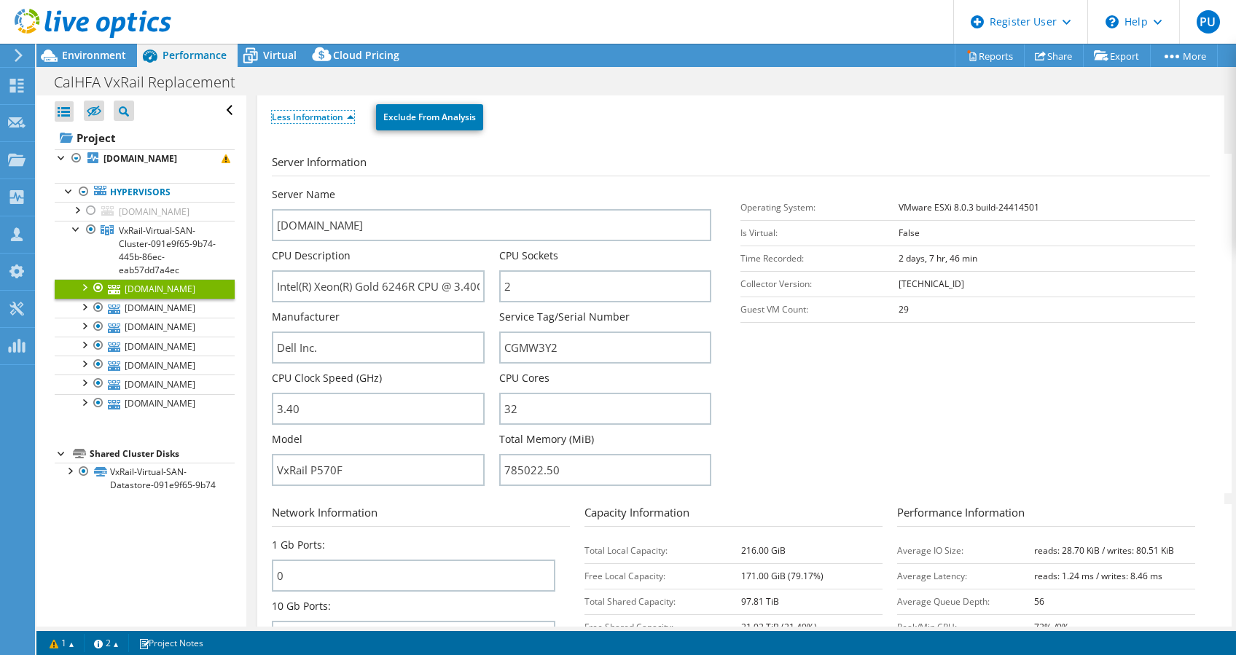
scroll to position [194, 0]
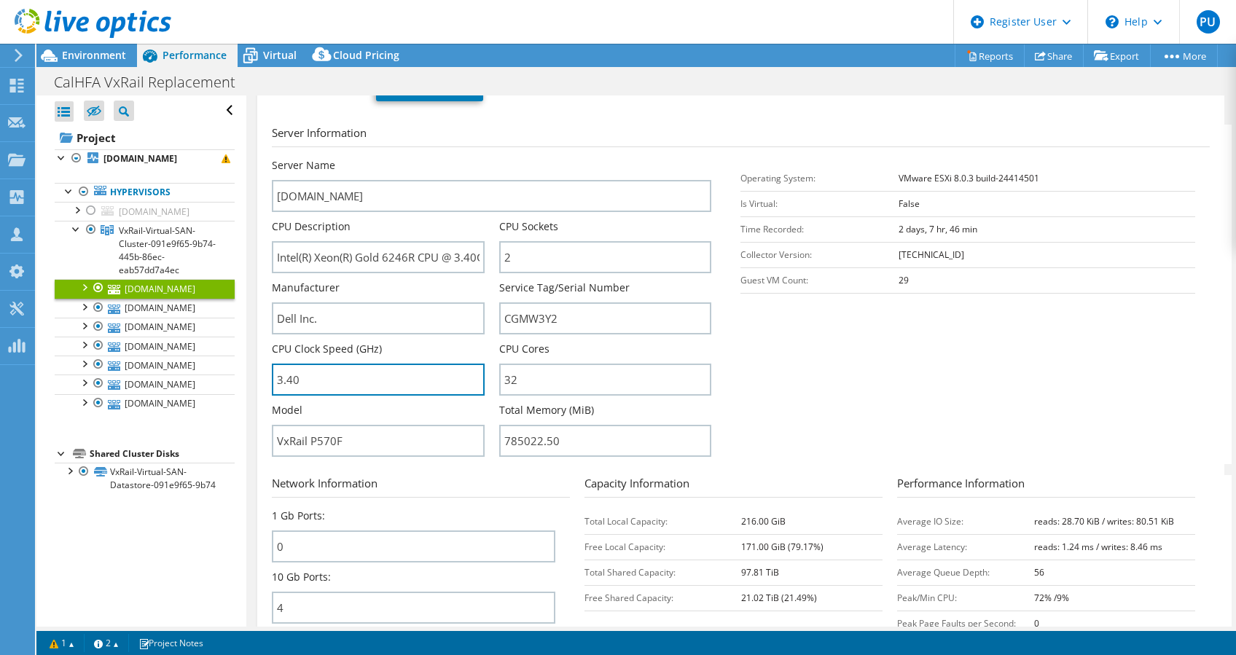
drag, startPoint x: 308, startPoint y: 367, endPoint x: 257, endPoint y: 373, distance: 52.1
click at [332, 364] on input "3.40" at bounding box center [378, 380] width 213 height 32
drag, startPoint x: 332, startPoint y: 362, endPoint x: 249, endPoint y: 370, distance: 84.2
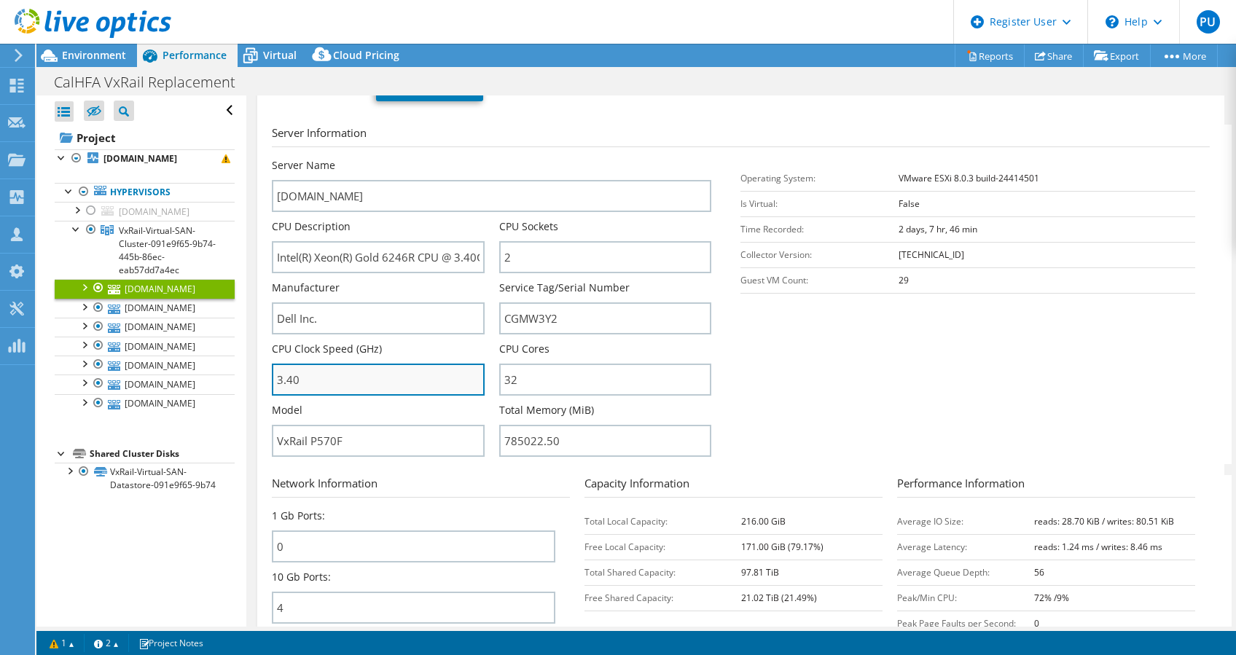
click at [321, 364] on input "3.40" at bounding box center [378, 380] width 213 height 32
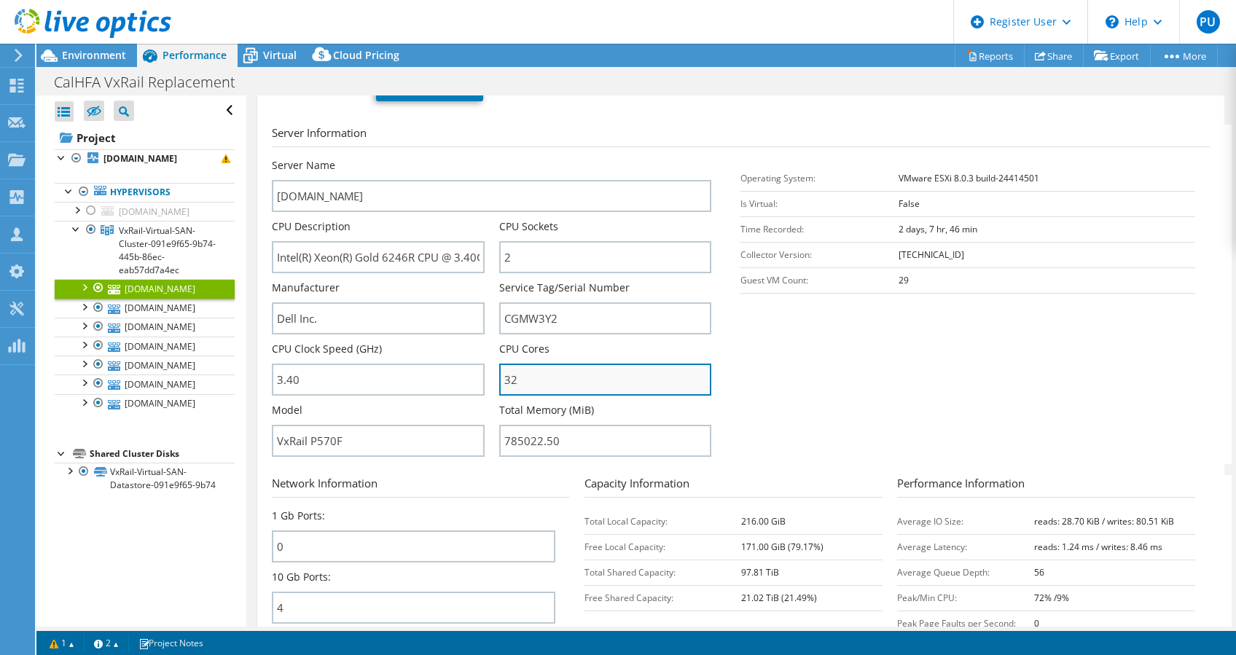
click at [529, 375] on input "32" at bounding box center [605, 380] width 213 height 32
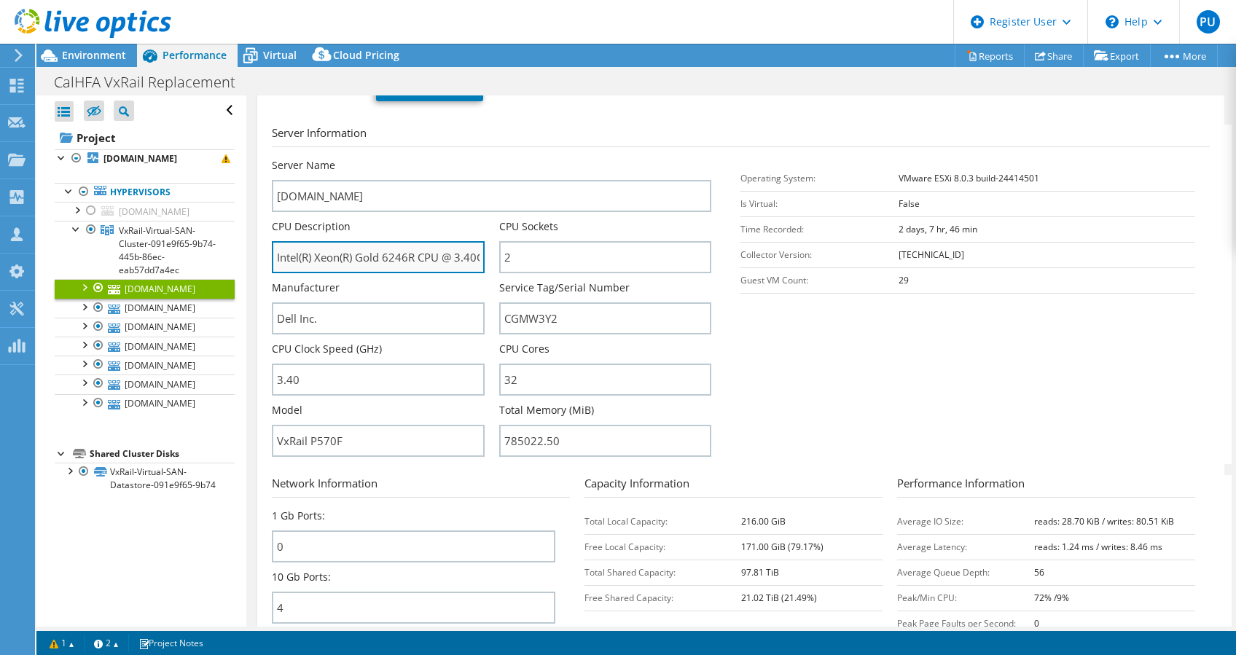
drag, startPoint x: 418, startPoint y: 243, endPoint x: 378, endPoint y: 241, distance: 40.9
click at [378, 241] on input "Intel(R) Xeon(R) Gold 6246R CPU @ 3.40GHz 3.39 GHz" at bounding box center [378, 257] width 213 height 32
click at [398, 241] on input "Intel(R) Xeon(R) Gold 6246R CPU @ 3.40GHz 3.39 GHz" at bounding box center [378, 257] width 213 height 32
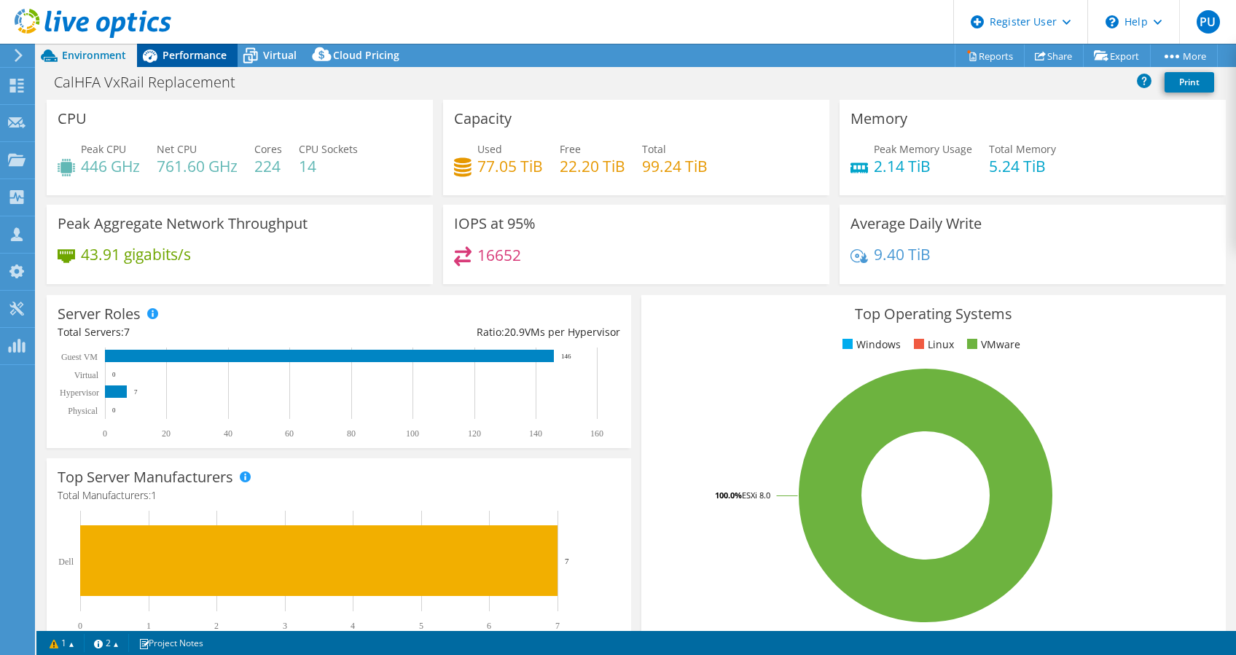
click at [197, 48] on span "Performance" at bounding box center [195, 55] width 64 height 14
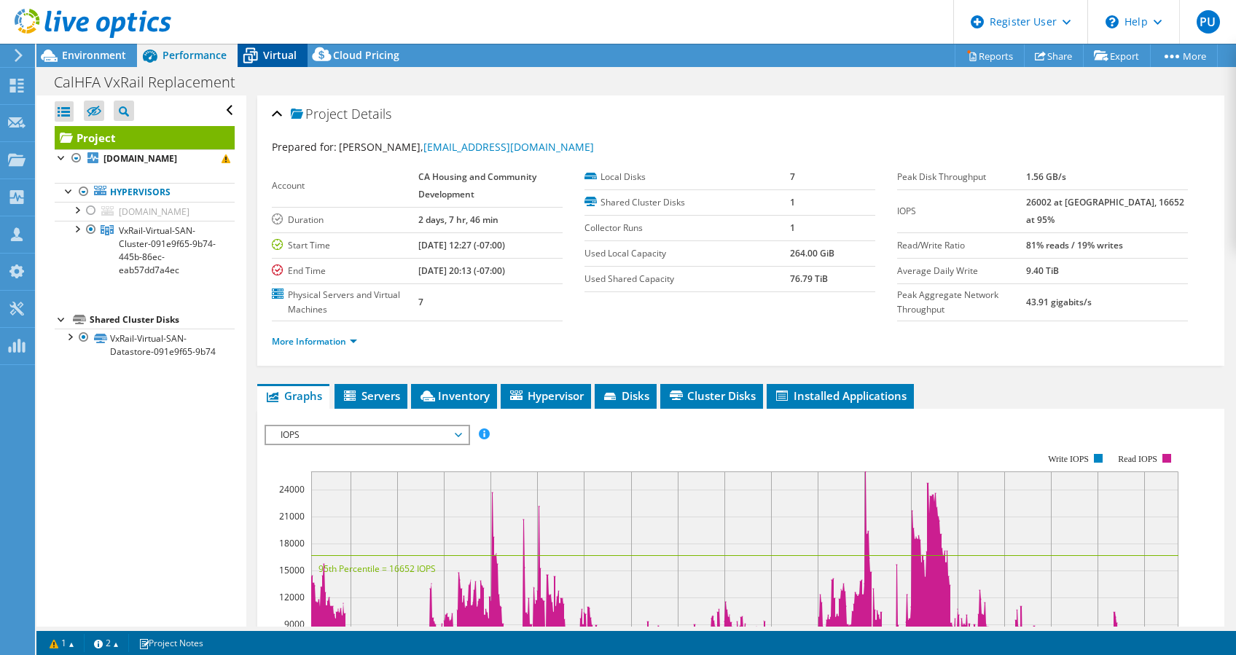
click at [255, 53] on icon at bounding box center [251, 56] width 26 height 26
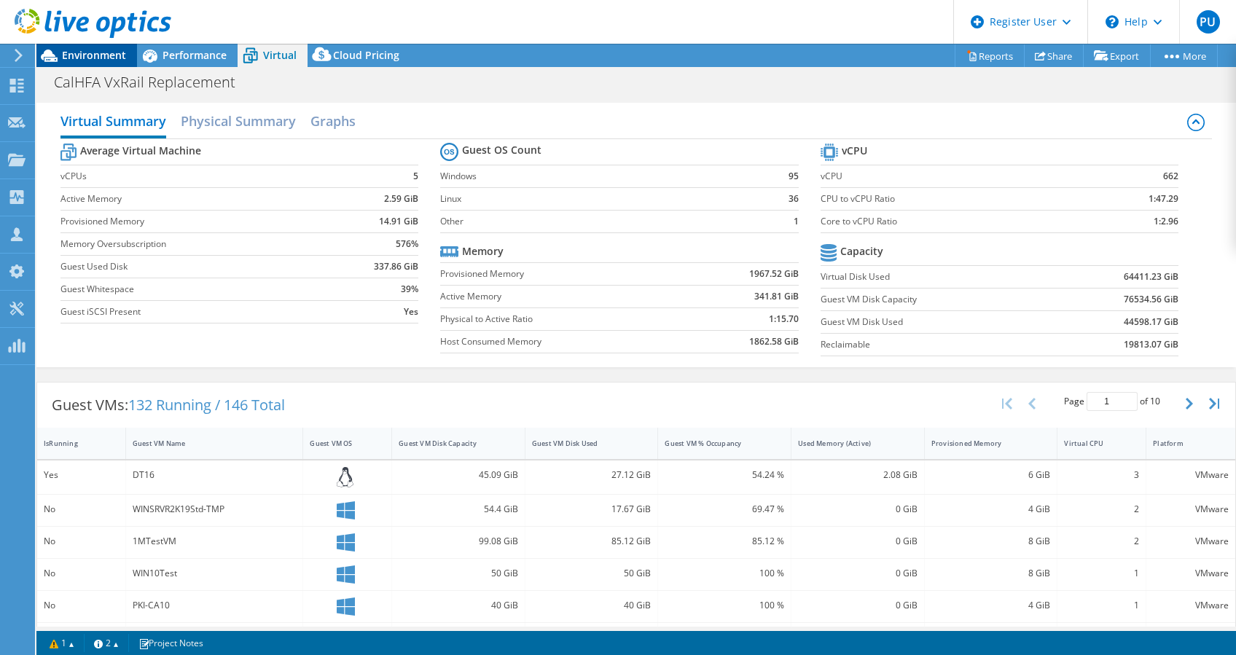
click at [88, 59] on span "Environment" at bounding box center [94, 55] width 64 height 14
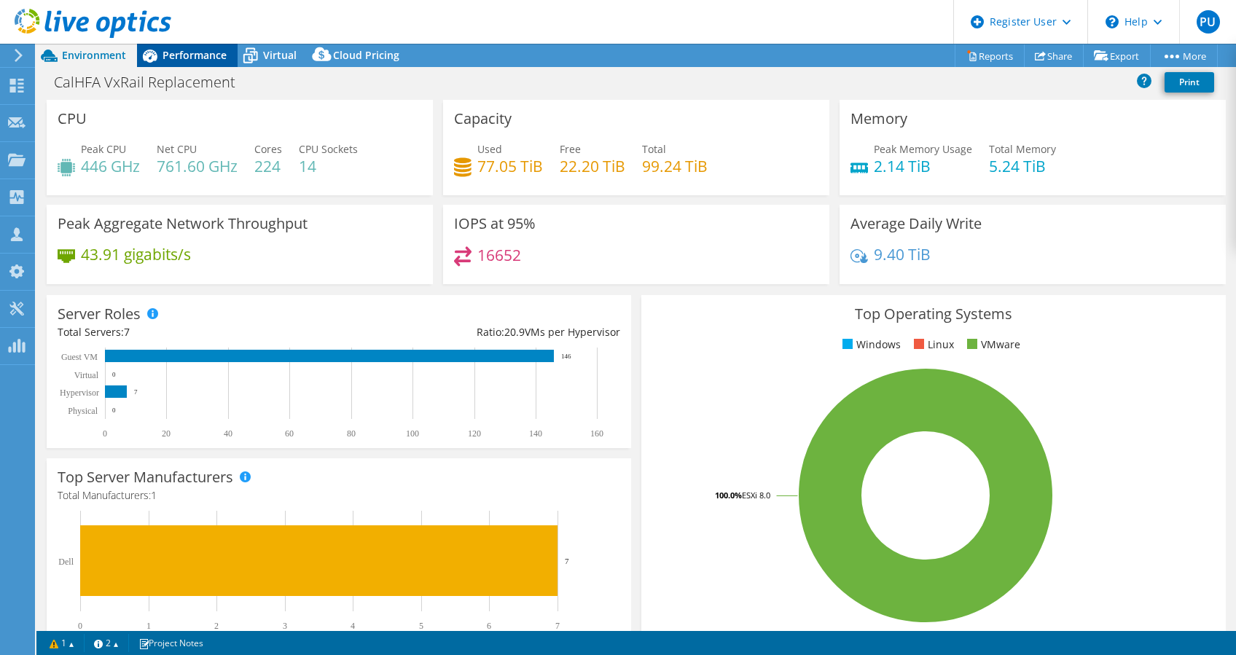
click at [166, 58] on span "Performance" at bounding box center [195, 55] width 64 height 14
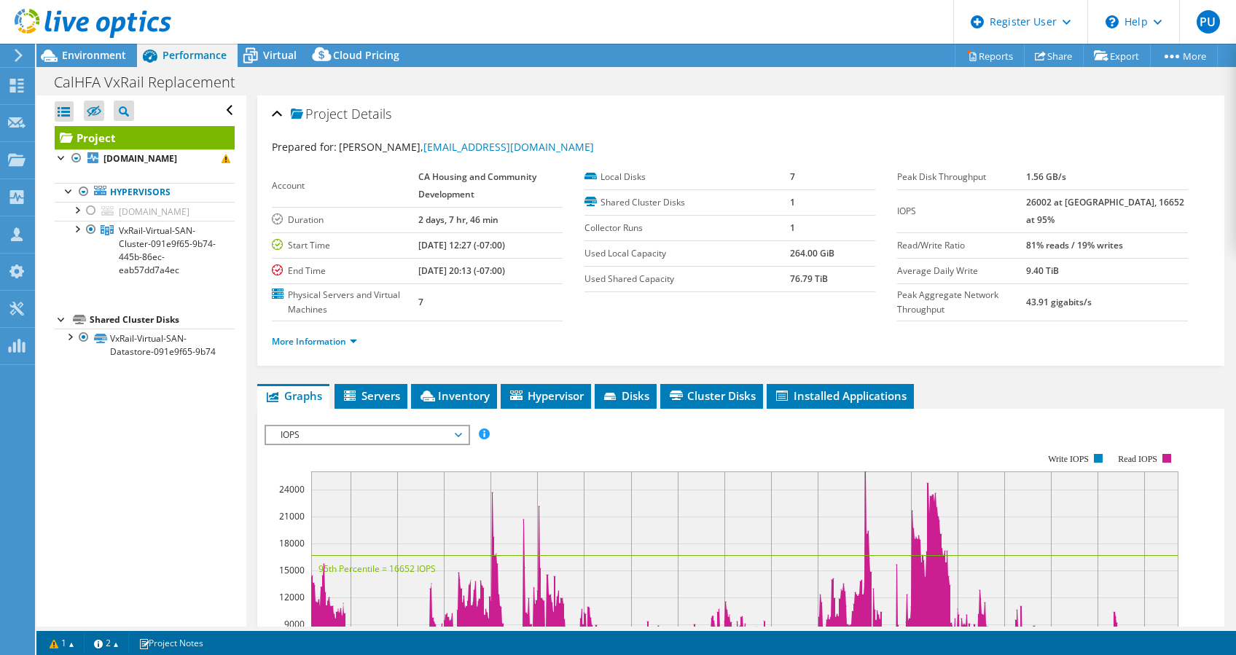
click at [322, 334] on li "More Information" at bounding box center [319, 342] width 94 height 16
click at [327, 338] on link "More Information" at bounding box center [314, 341] width 85 height 12
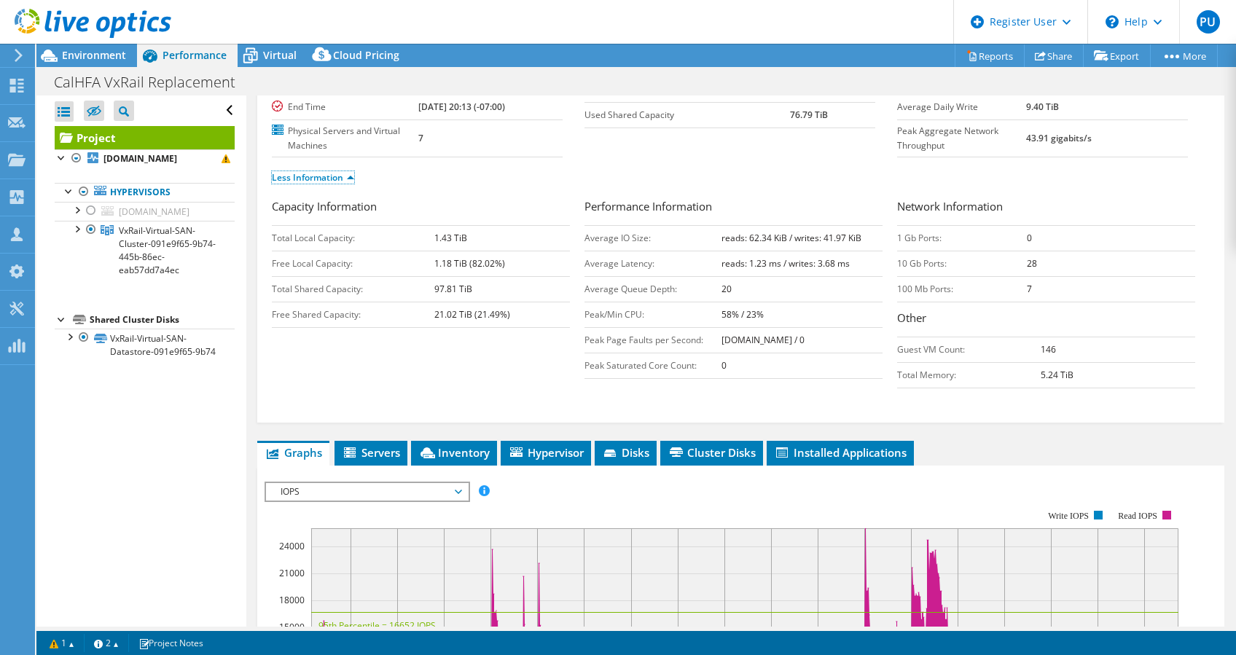
scroll to position [194, 0]
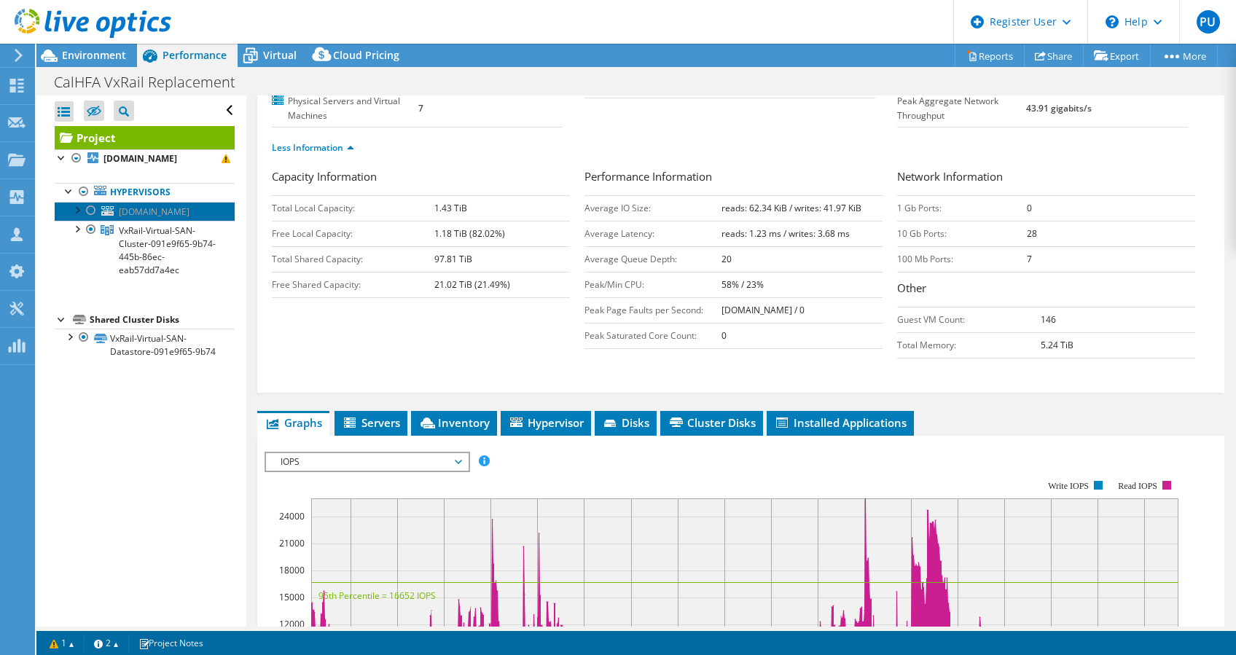
click at [106, 210] on icon at bounding box center [107, 210] width 12 height 9
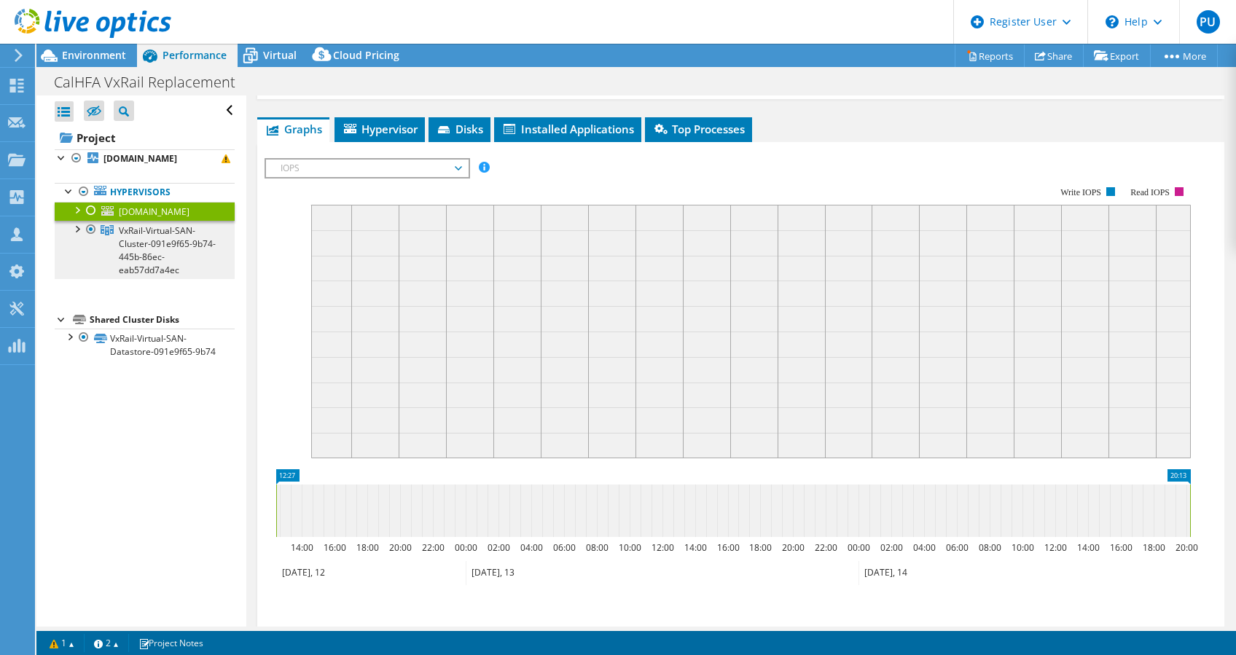
click at [130, 239] on span "VxRail-Virtual-SAN-Cluster-091e9f65-9b74-445b-86ec-eab57dd7a4ec" at bounding box center [167, 251] width 97 height 52
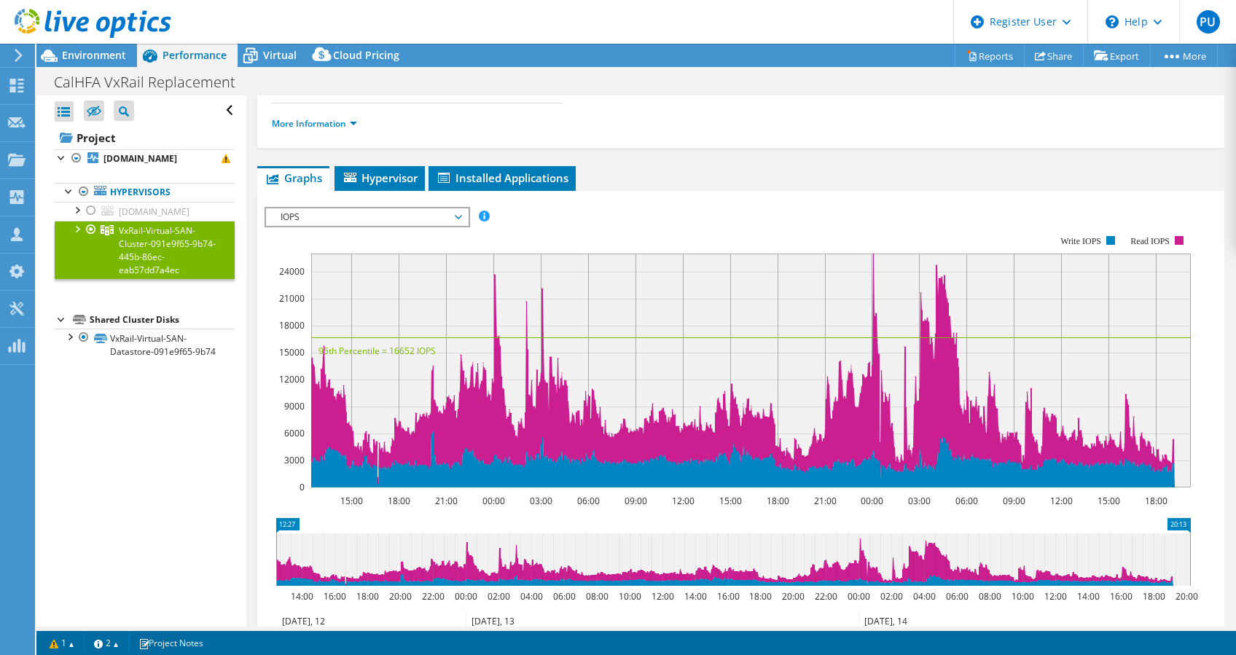
scroll to position [0, 0]
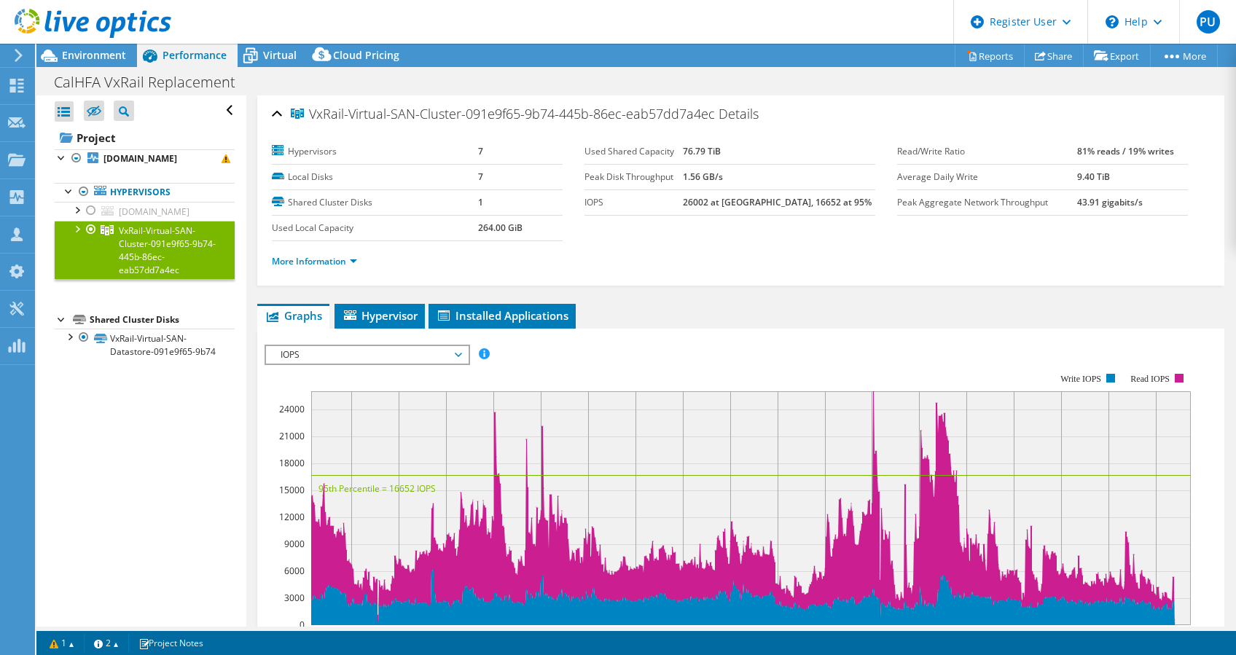
click at [323, 252] on ul "More Information" at bounding box center [741, 260] width 938 height 20
click at [325, 260] on link "More Information" at bounding box center [314, 261] width 85 height 12
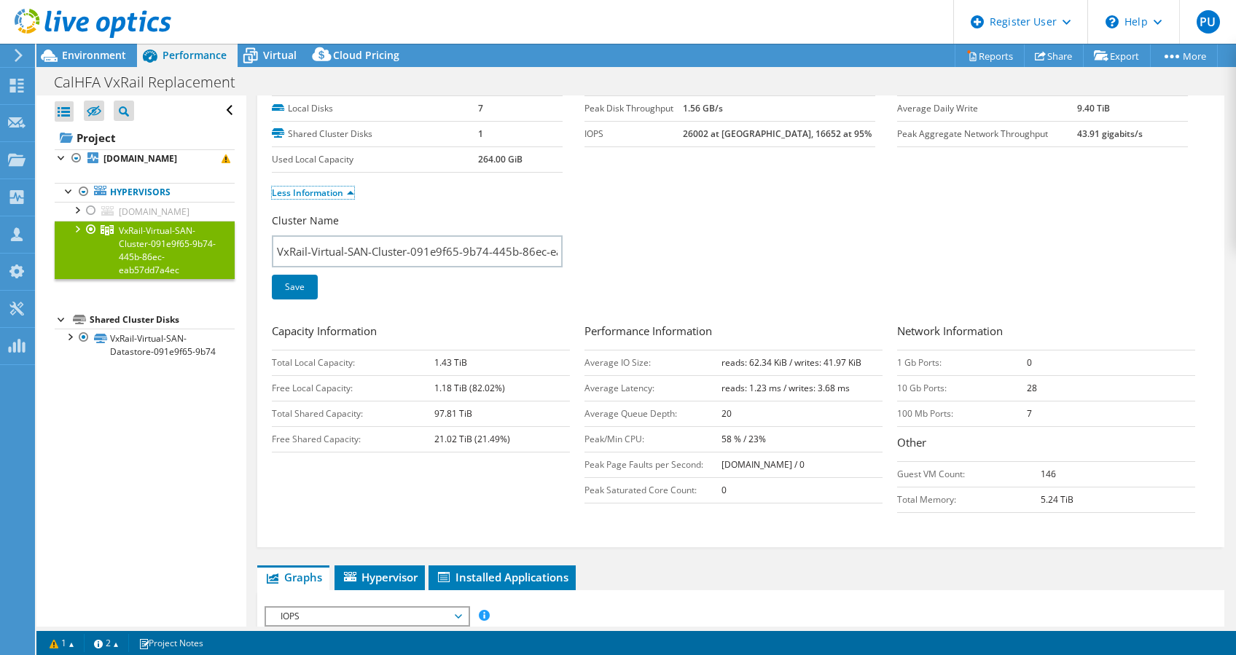
scroll to position [97, 0]
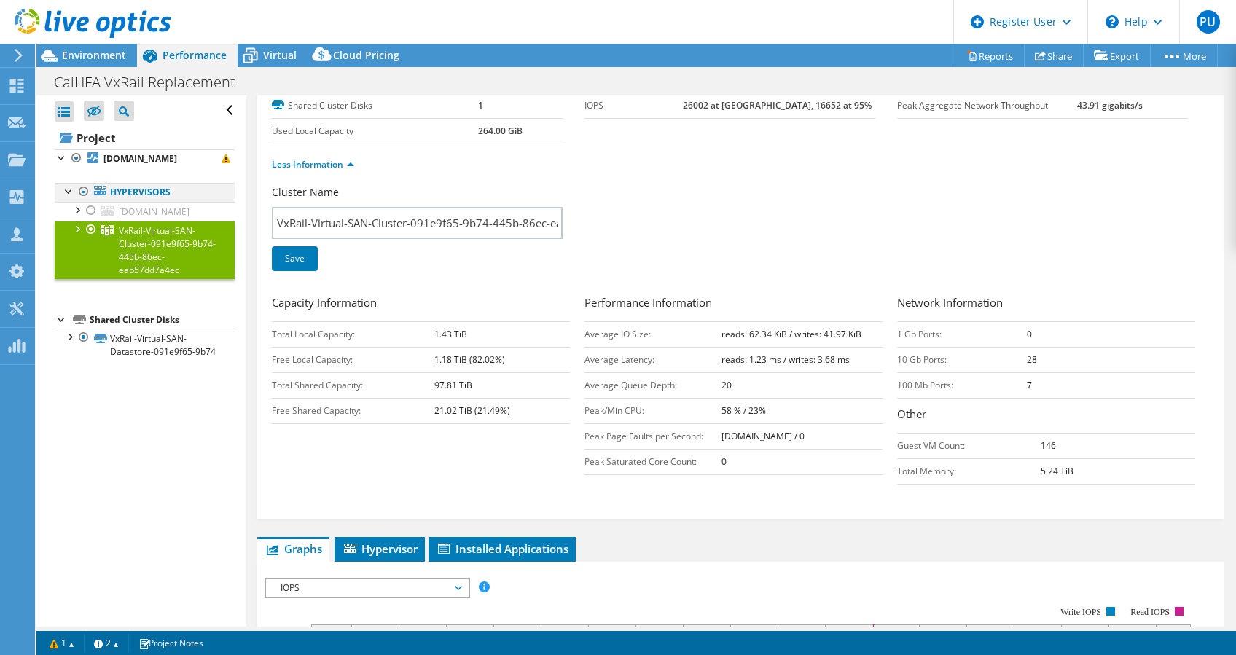
click at [71, 189] on div at bounding box center [69, 190] width 15 height 15
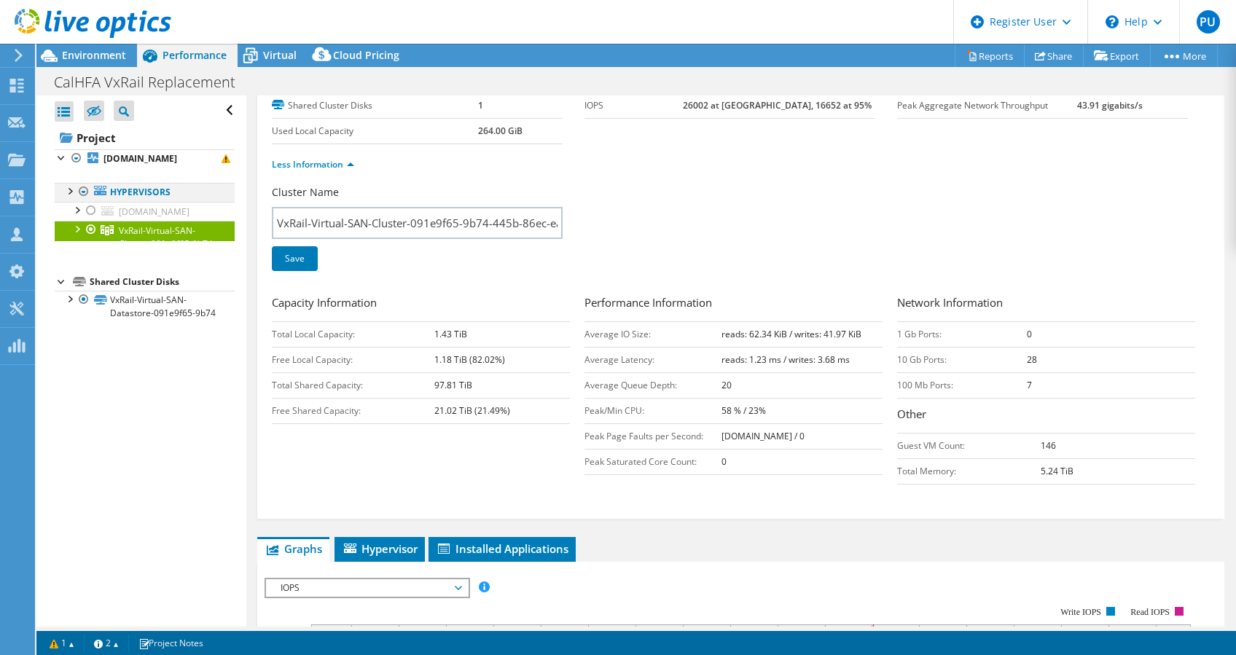
click at [71, 189] on div at bounding box center [69, 190] width 15 height 15
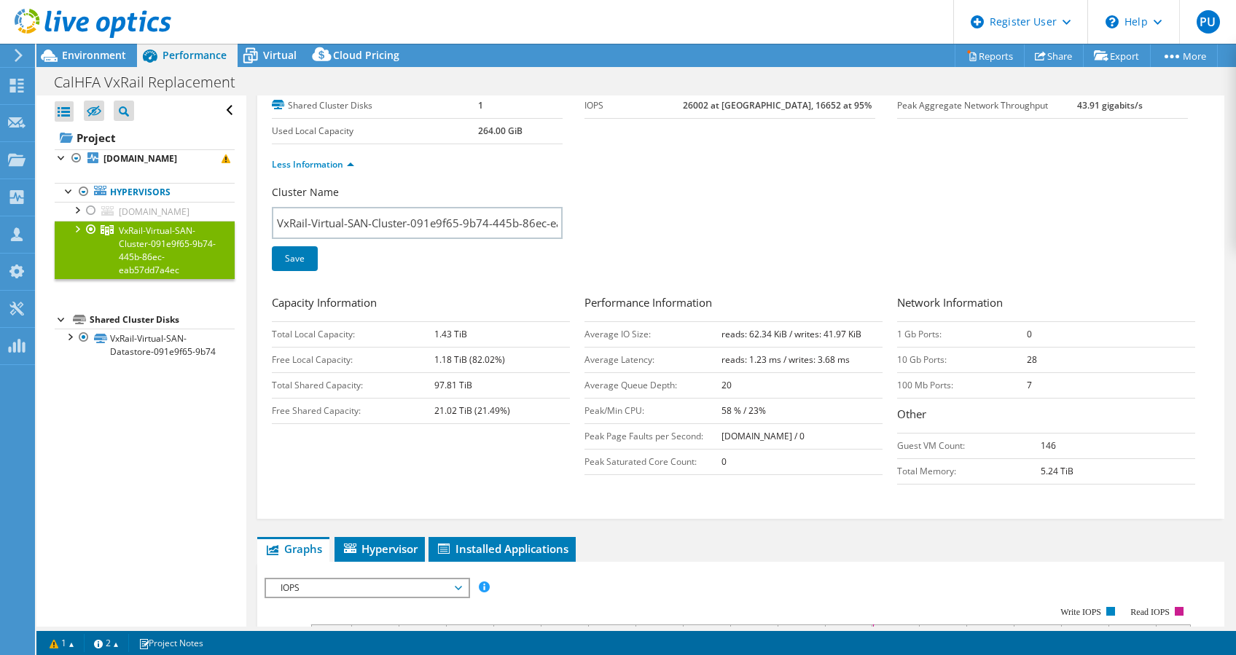
click at [76, 230] on div at bounding box center [76, 228] width 15 height 15
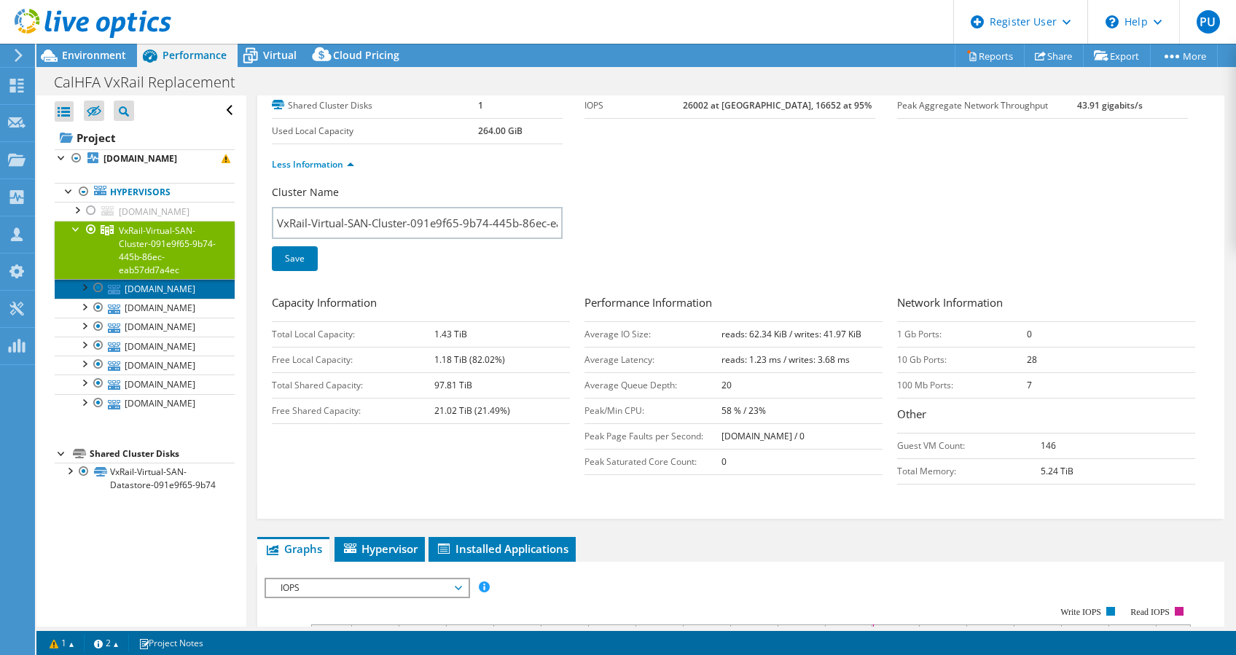
click at [159, 286] on link "[DOMAIN_NAME]" at bounding box center [145, 288] width 180 height 19
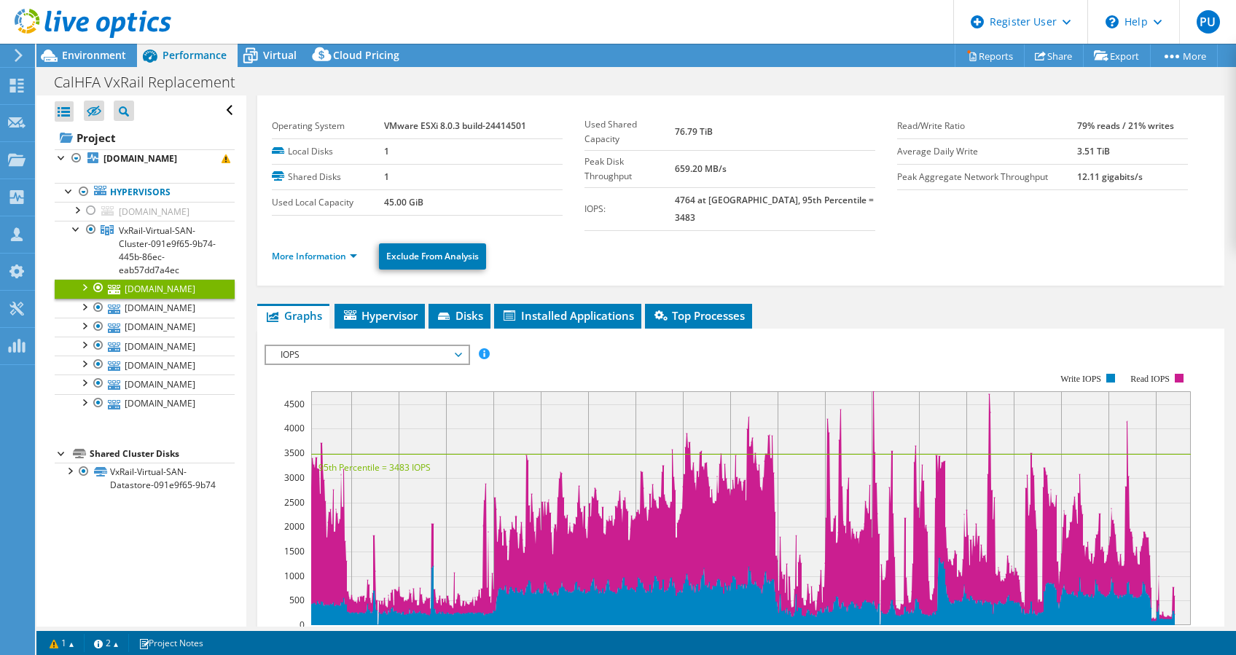
scroll to position [0, 0]
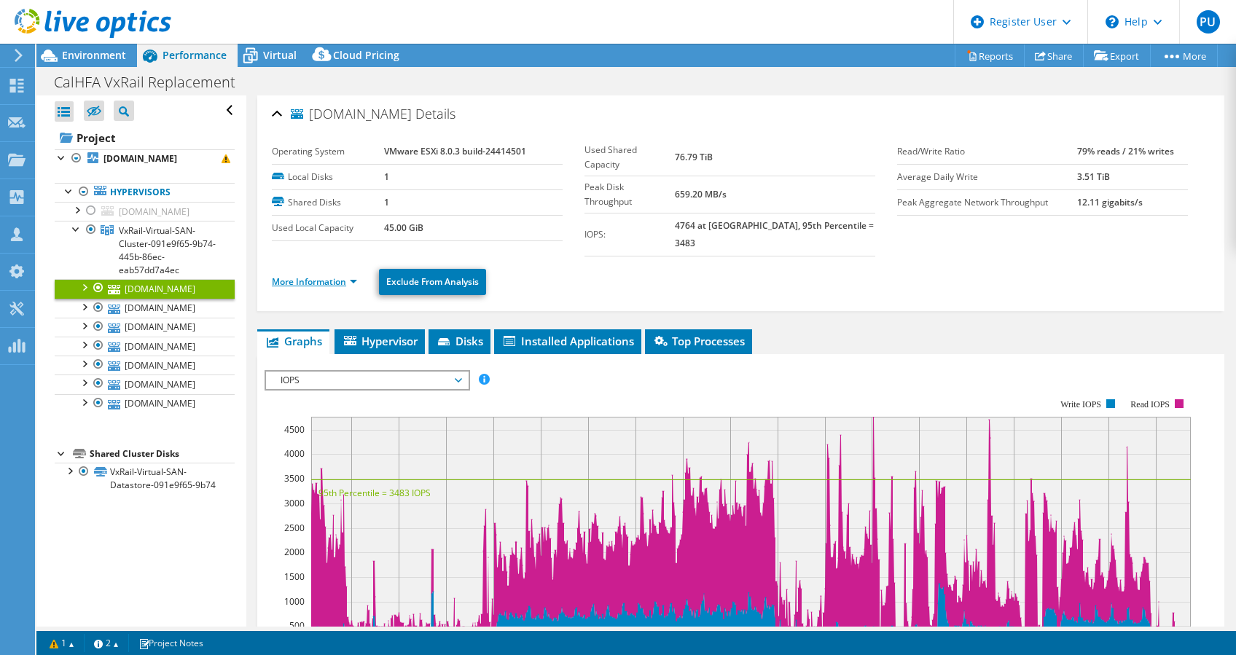
click at [327, 276] on link "More Information" at bounding box center [314, 282] width 85 height 12
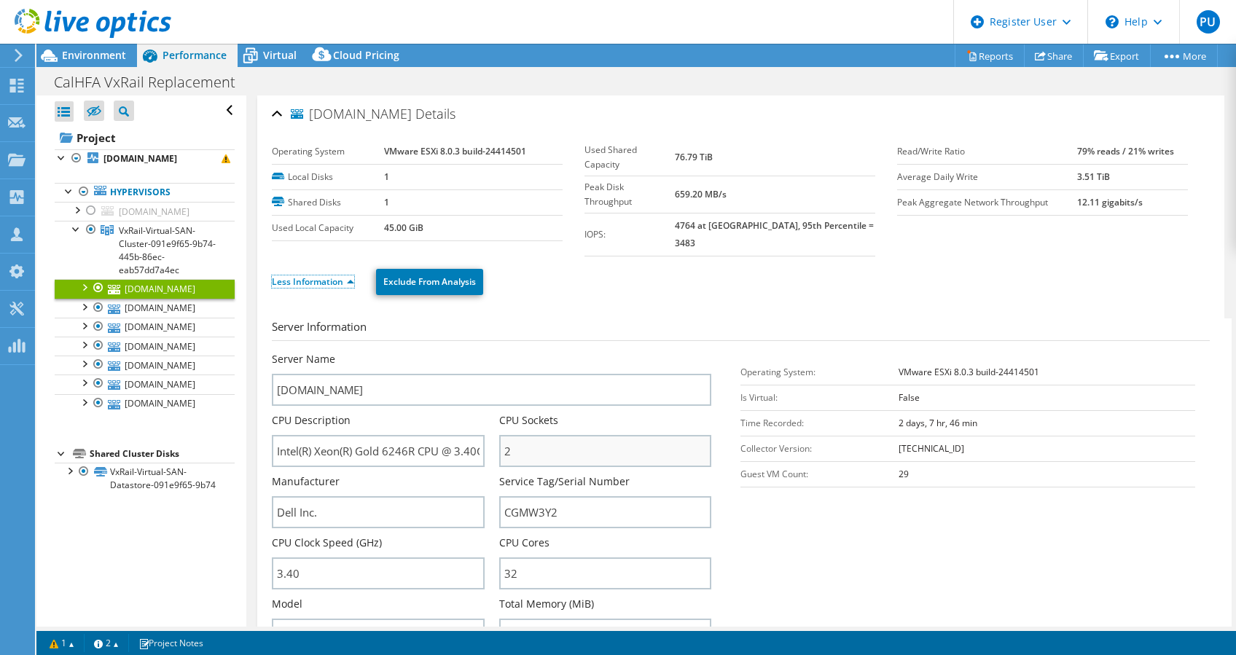
scroll to position [97, 0]
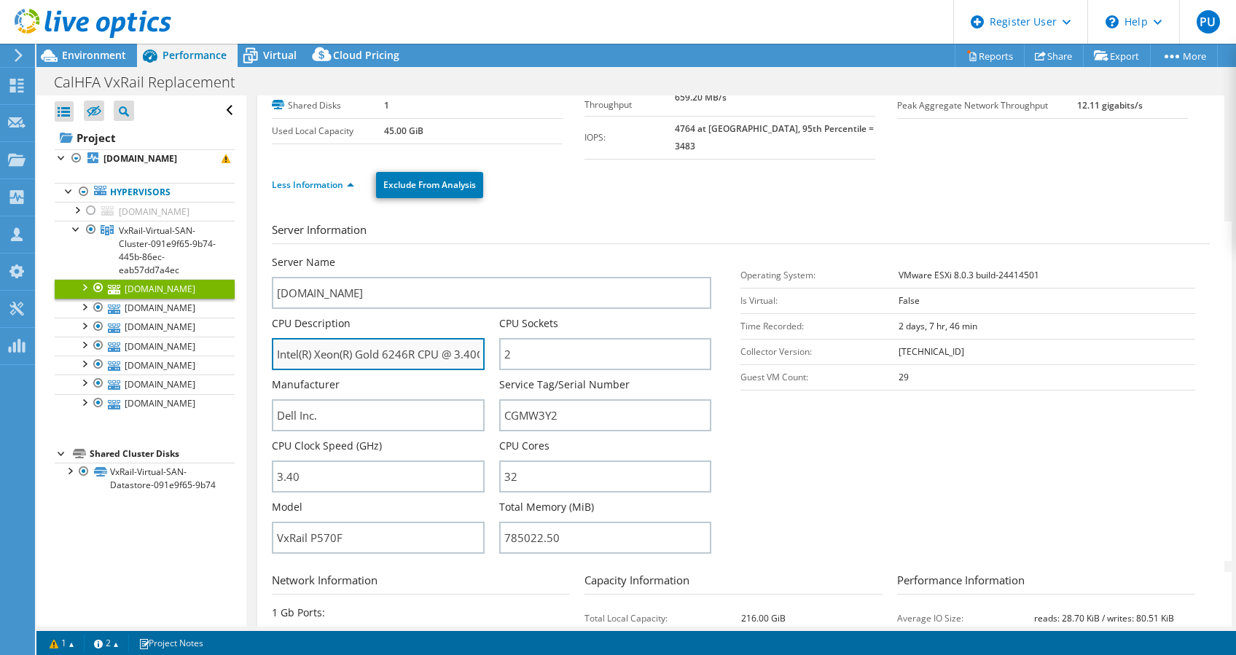
click at [443, 348] on input "Intel(R) Xeon(R) Gold 6246R CPU @ 3.40GHz 3.39 GHz" at bounding box center [378, 354] width 213 height 32
click at [93, 57] on span "Environment" at bounding box center [94, 55] width 64 height 14
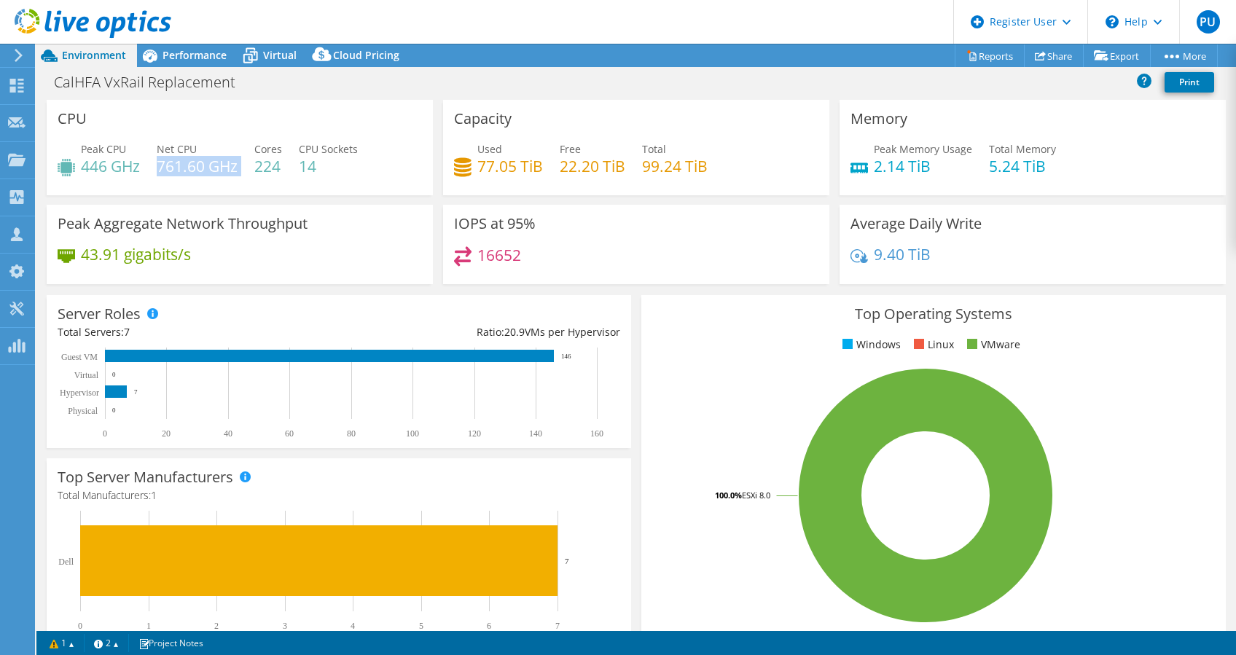
drag, startPoint x: 244, startPoint y: 168, endPoint x: 157, endPoint y: 167, distance: 86.8
click at [157, 167] on div "Peak CPU 446 GHz Net CPU 761.60 GHz Cores 224 CPU Sockets 14" at bounding box center [240, 164] width 365 height 47
drag, startPoint x: 157, startPoint y: 167, endPoint x: 132, endPoint y: 175, distance: 26.7
click at [132, 174] on h4 "446 GHz" at bounding box center [110, 166] width 59 height 16
drag, startPoint x: 138, startPoint y: 165, endPoint x: 82, endPoint y: 163, distance: 56.2
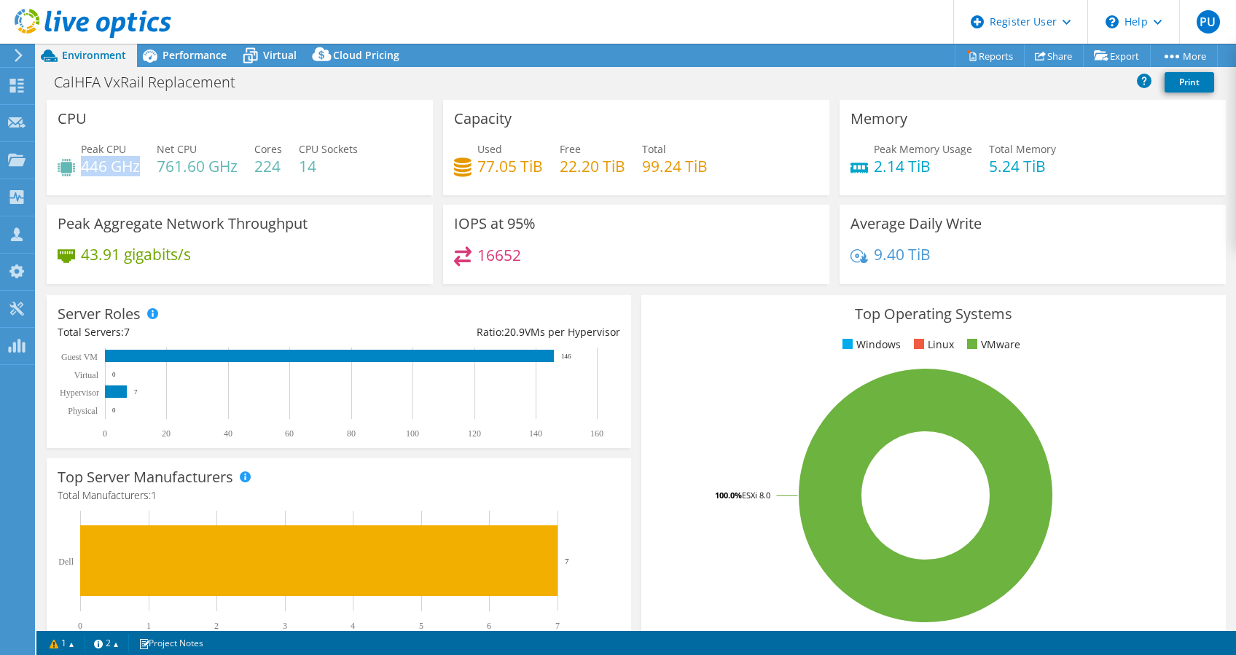
click at [82, 163] on h4 "446 GHz" at bounding box center [110, 166] width 59 height 16
